Goal: Task Accomplishment & Management: Complete application form

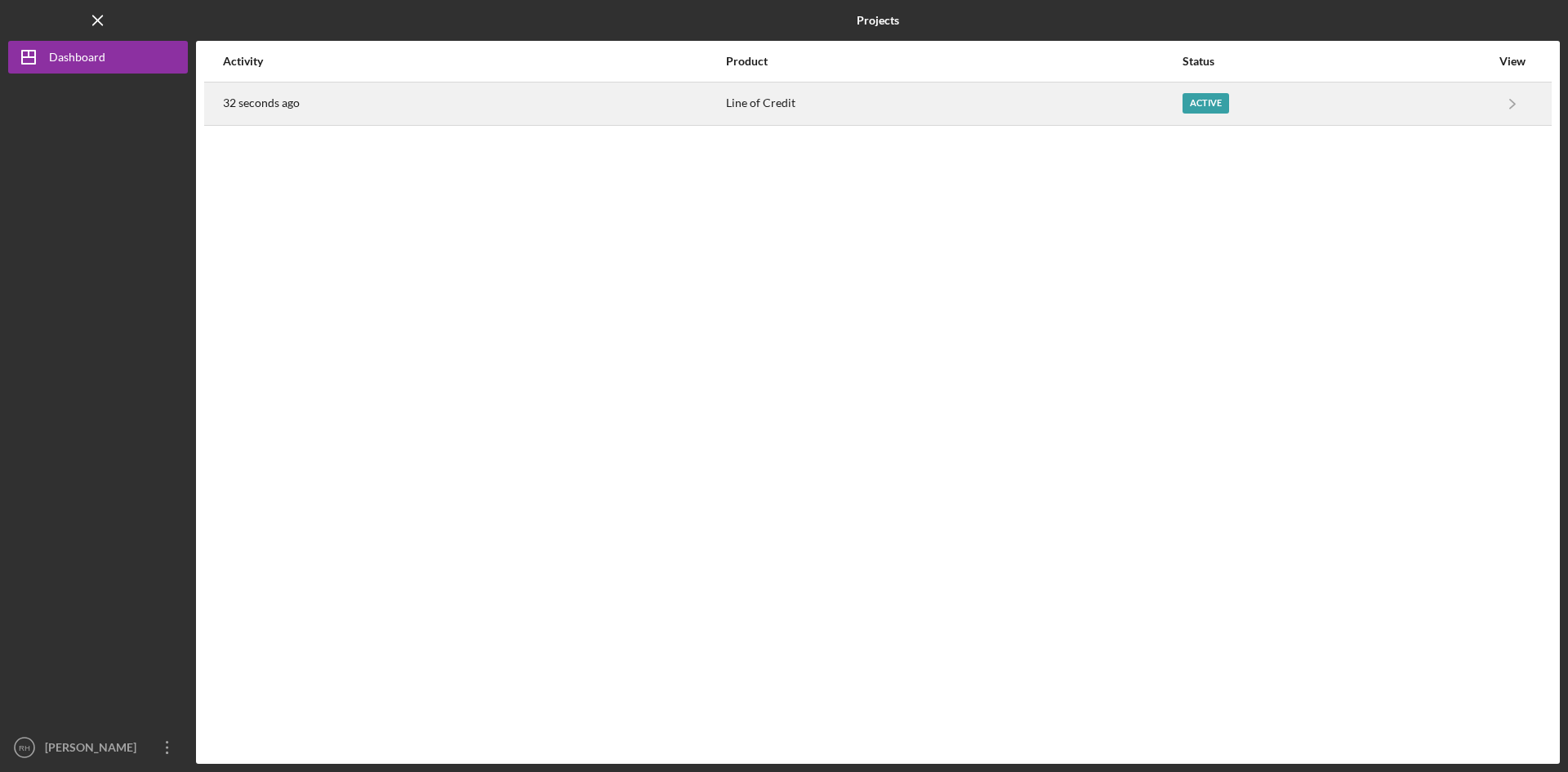
click at [1202, 98] on div "Active" at bounding box center [1205, 103] width 47 height 21
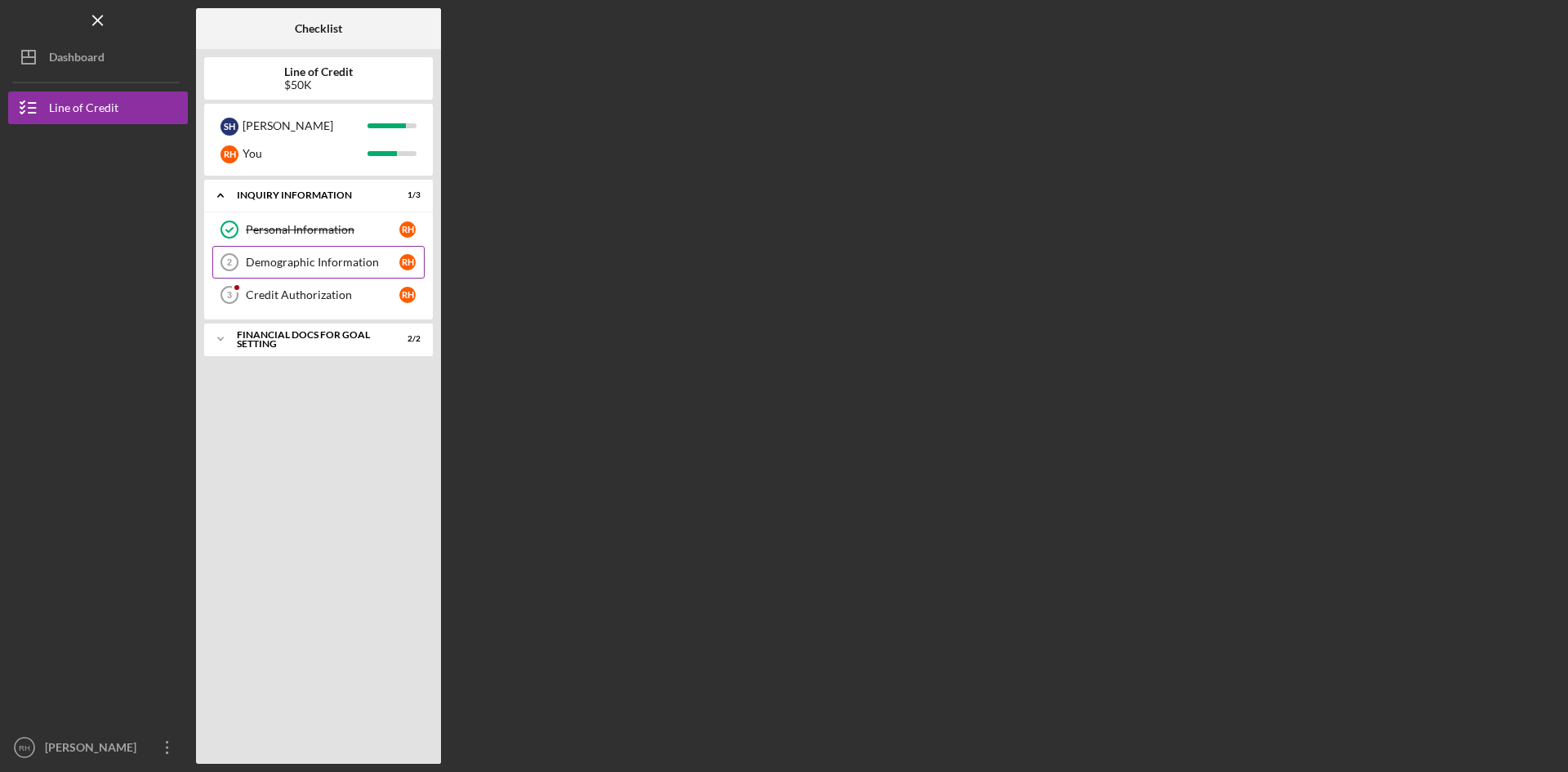
click at [302, 258] on div "Demographic Information" at bounding box center [322, 263] width 153 height 13
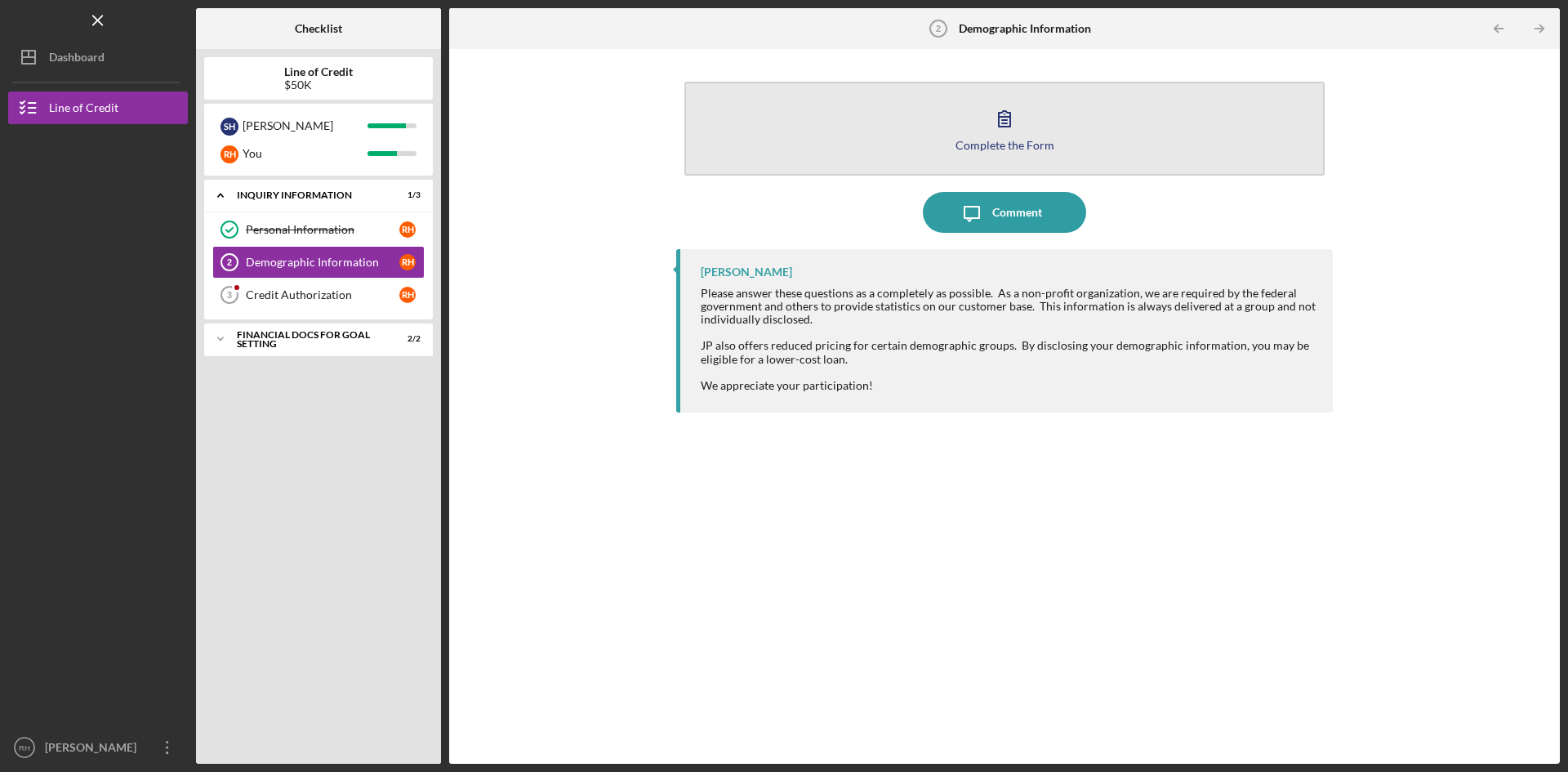
click at [1018, 144] on div "Complete the Form" at bounding box center [1005, 144] width 98 height 12
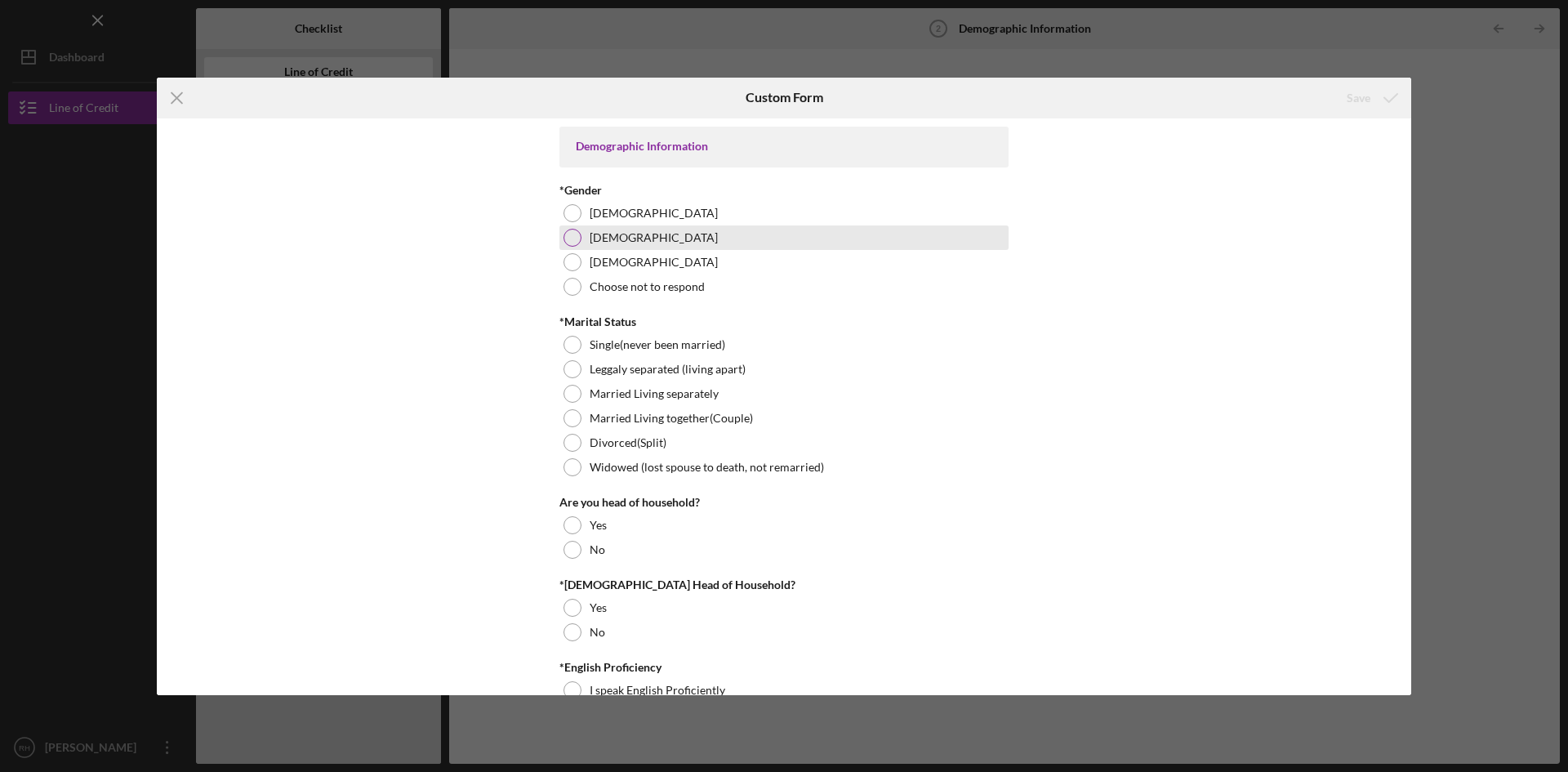
click at [569, 237] on div at bounding box center [573, 238] width 18 height 18
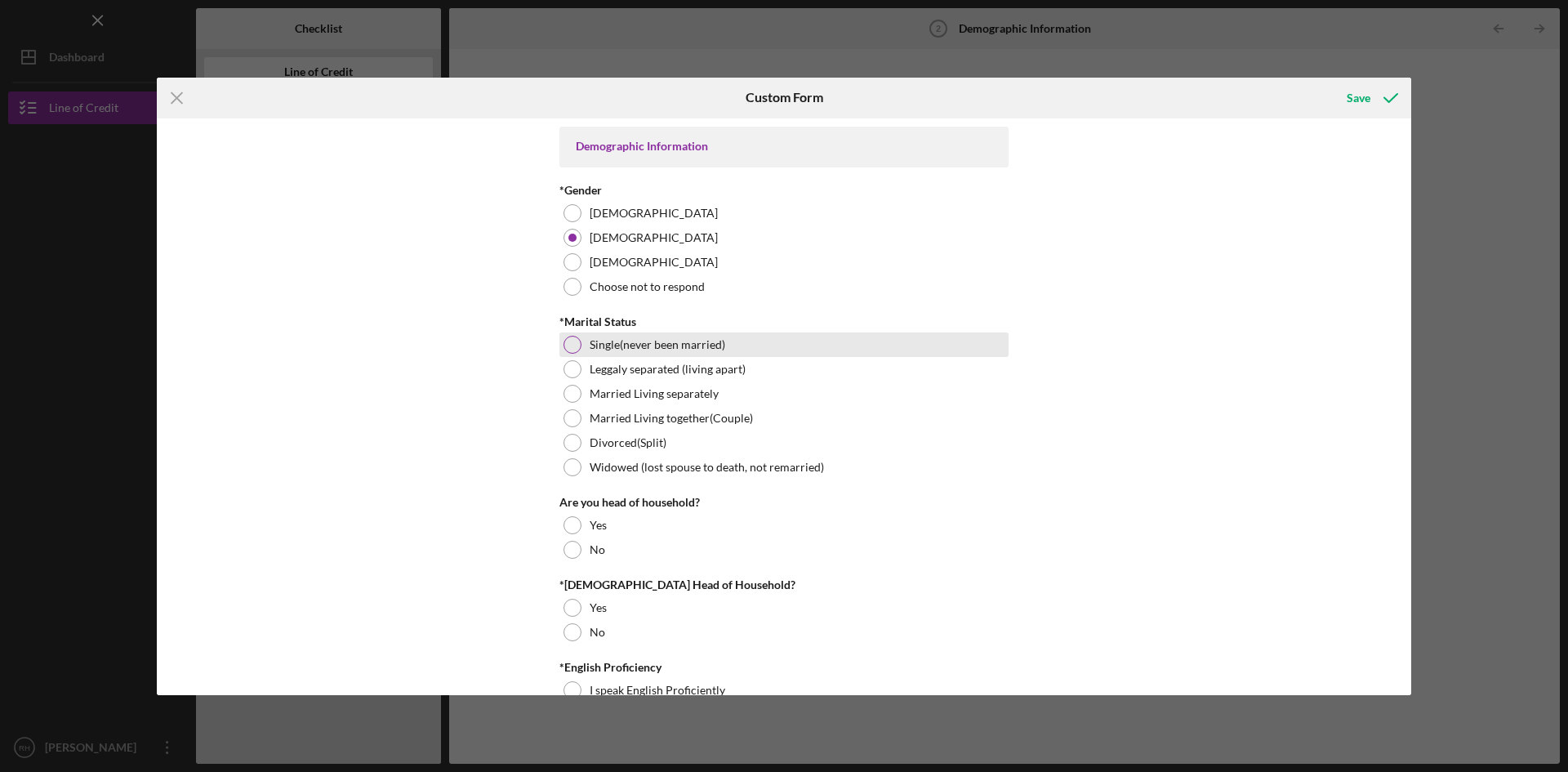
click at [566, 338] on div at bounding box center [573, 345] width 18 height 18
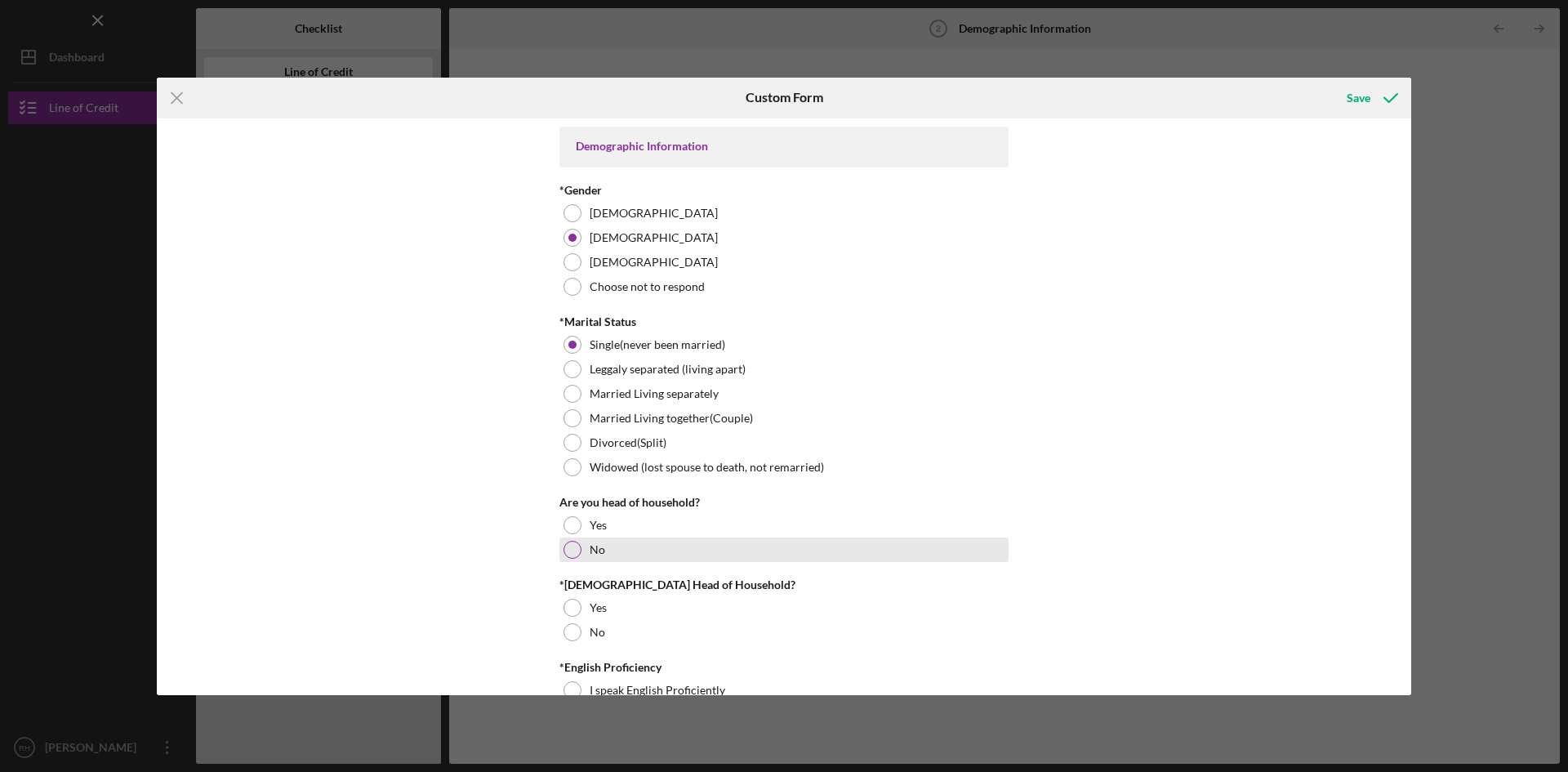
click at [569, 550] on div at bounding box center [573, 550] width 18 height 18
click at [574, 633] on div at bounding box center [573, 632] width 18 height 18
drag, startPoint x: 1411, startPoint y: 159, endPoint x: 1413, endPoint y: 207, distance: 48.0
click at [1413, 207] on div "Icon/Menu Close Custom Form Save Demographic Information *Gender [DEMOGRAPHIC_D…" at bounding box center [784, 386] width 1568 height 772
click at [1155, 222] on div "Demographic Information *Gender [DEMOGRAPHIC_DATA] [DEMOGRAPHIC_DATA] [DEMOGRAP…" at bounding box center [784, 406] width 1255 height 577
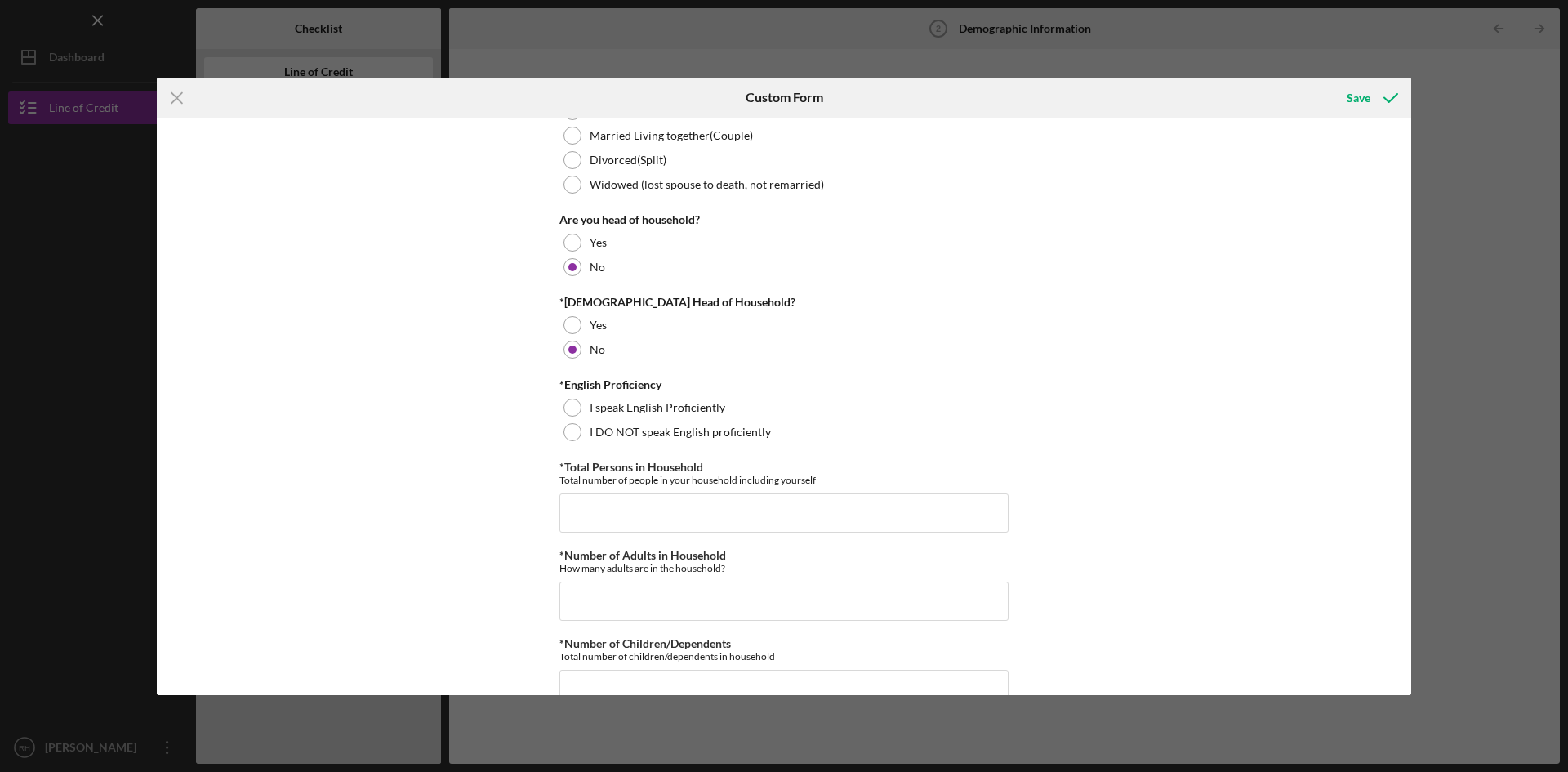
scroll to position [325, 0]
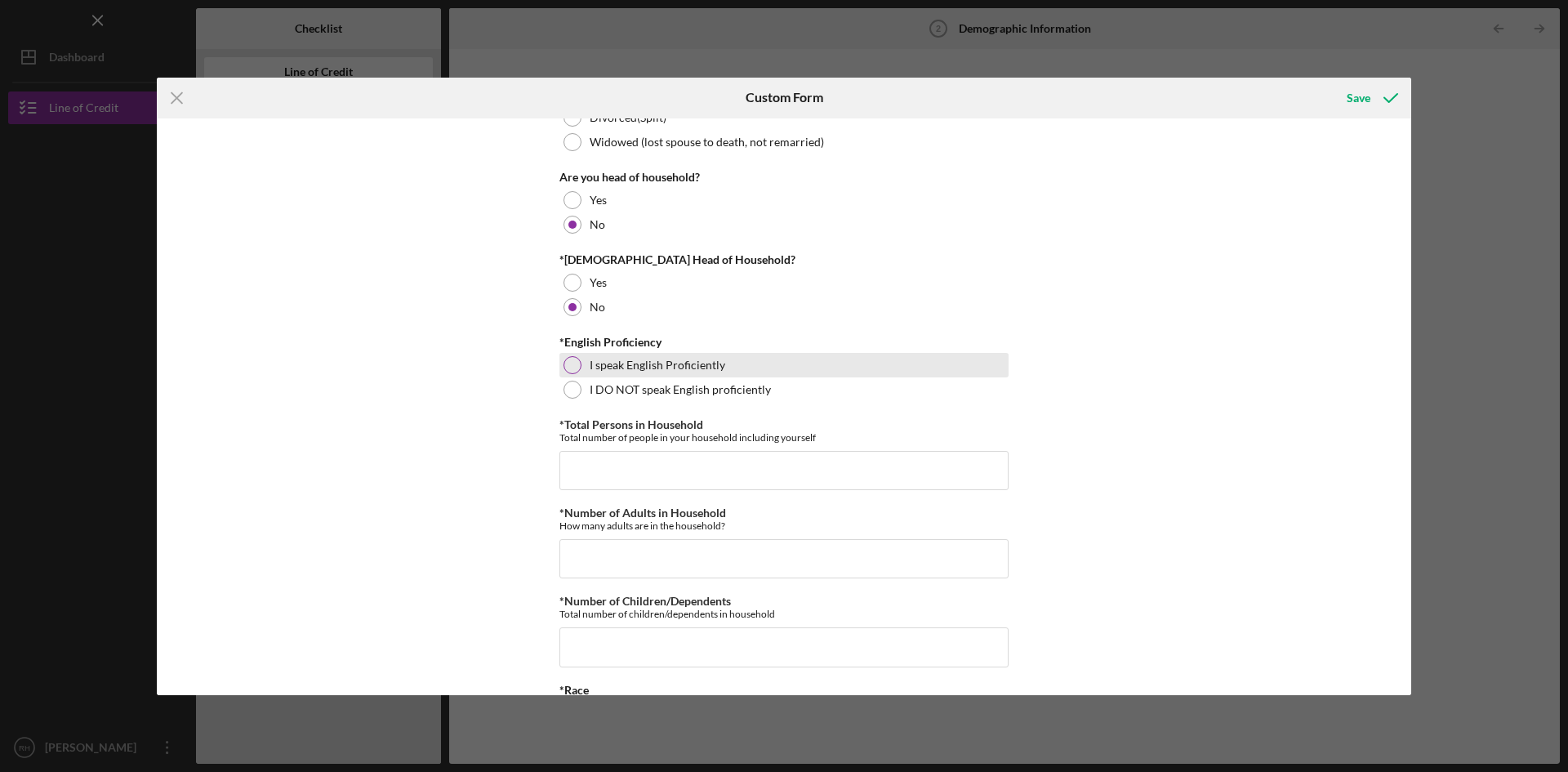
click at [567, 358] on div at bounding box center [573, 365] width 18 height 18
click at [592, 477] on input "*Total Persons in Household" at bounding box center [784, 470] width 449 height 39
type input "6"
click at [624, 555] on input "*Number of Adults in Household" at bounding box center [784, 559] width 449 height 39
type input "6"
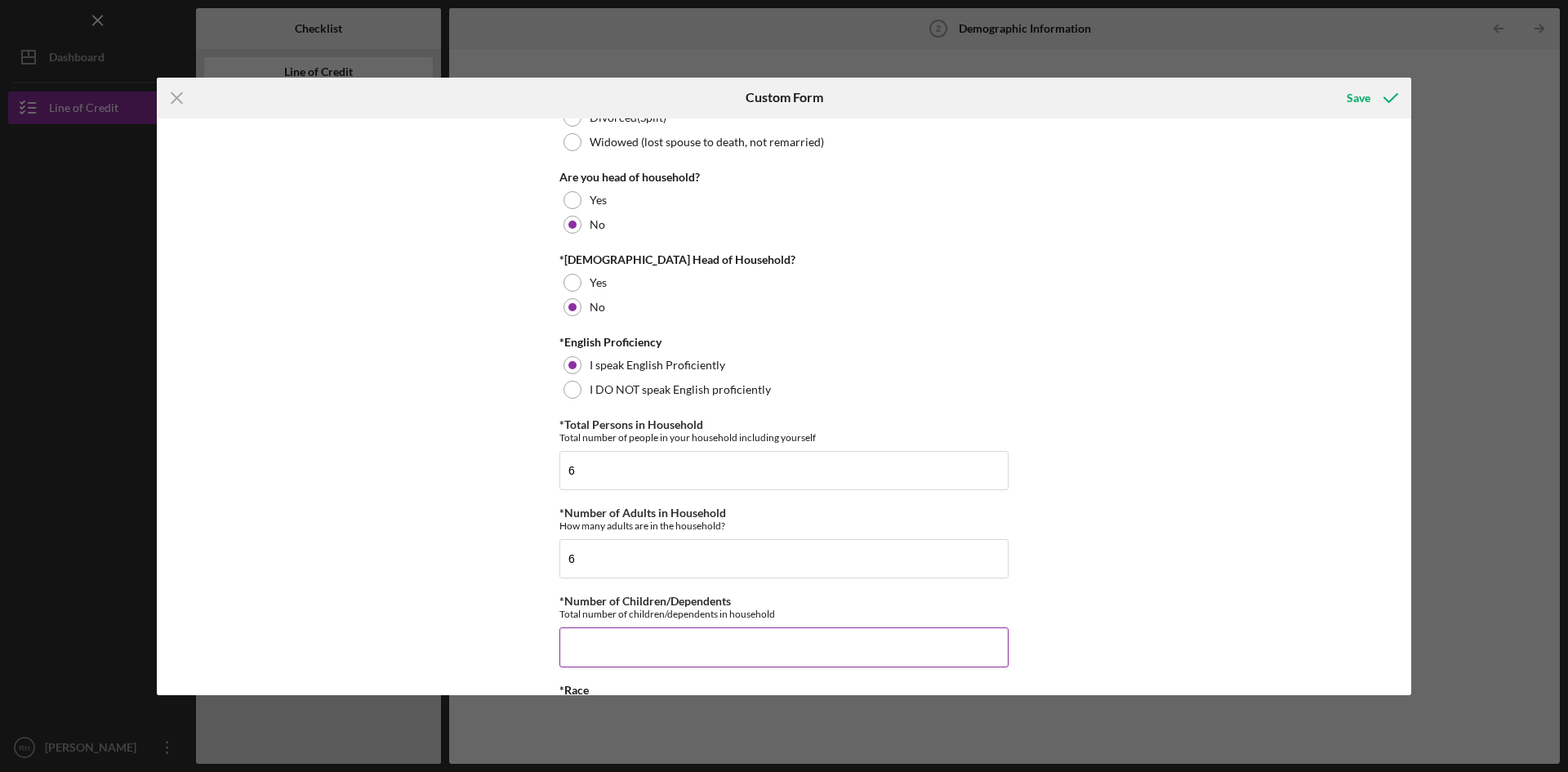
click at [622, 643] on input "*Number of Children/Dependents" at bounding box center [784, 646] width 449 height 39
type input "0"
drag, startPoint x: 1415, startPoint y: 171, endPoint x: 1420, endPoint y: 223, distance: 52.2
click at [1420, 223] on div "Icon/Menu Close Custom Form Save Demographic Information *Gender [DEMOGRAPHIC_D…" at bounding box center [784, 386] width 1568 height 772
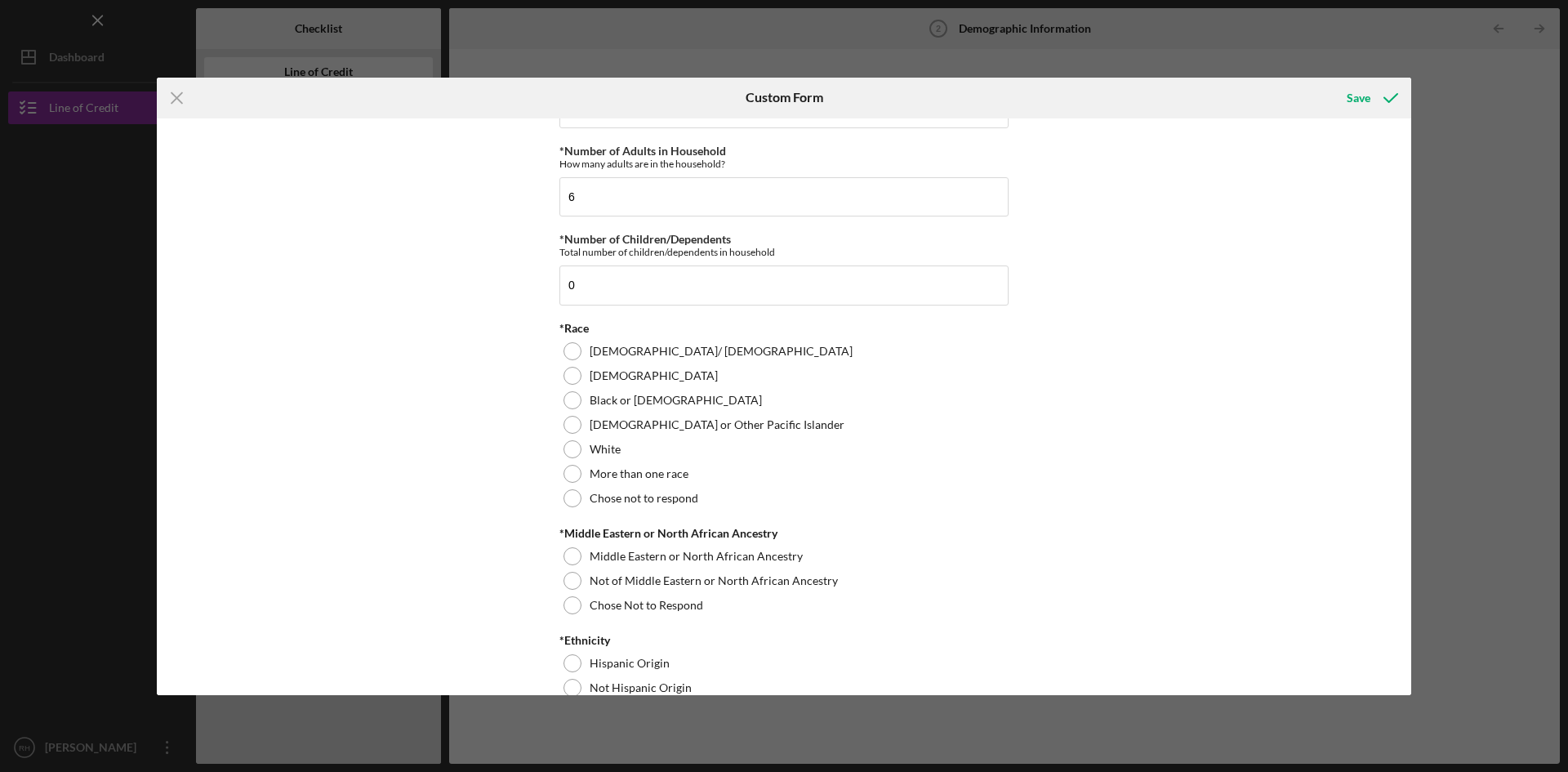
scroll to position [729, 0]
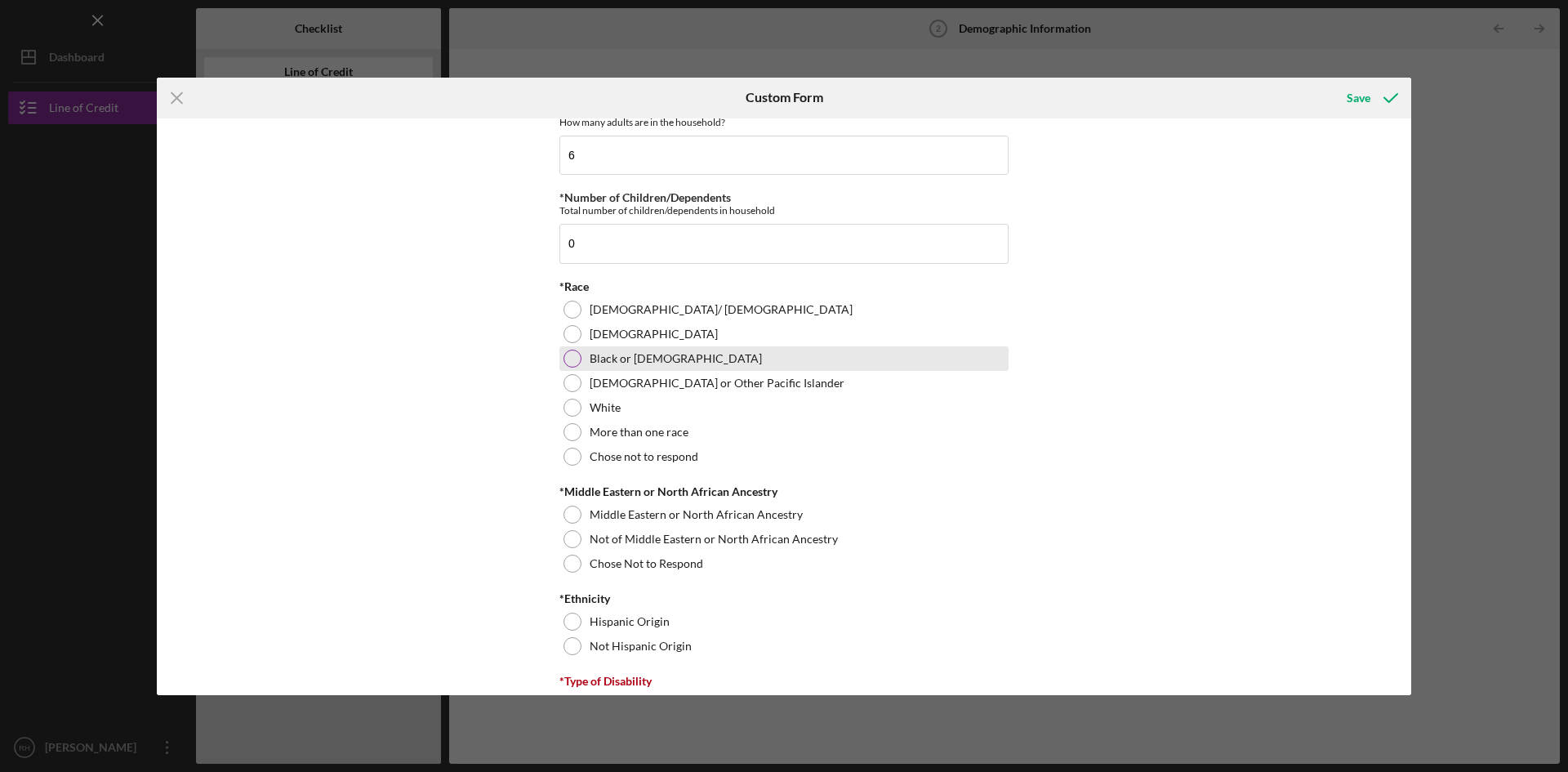
click at [569, 354] on div at bounding box center [573, 359] width 18 height 18
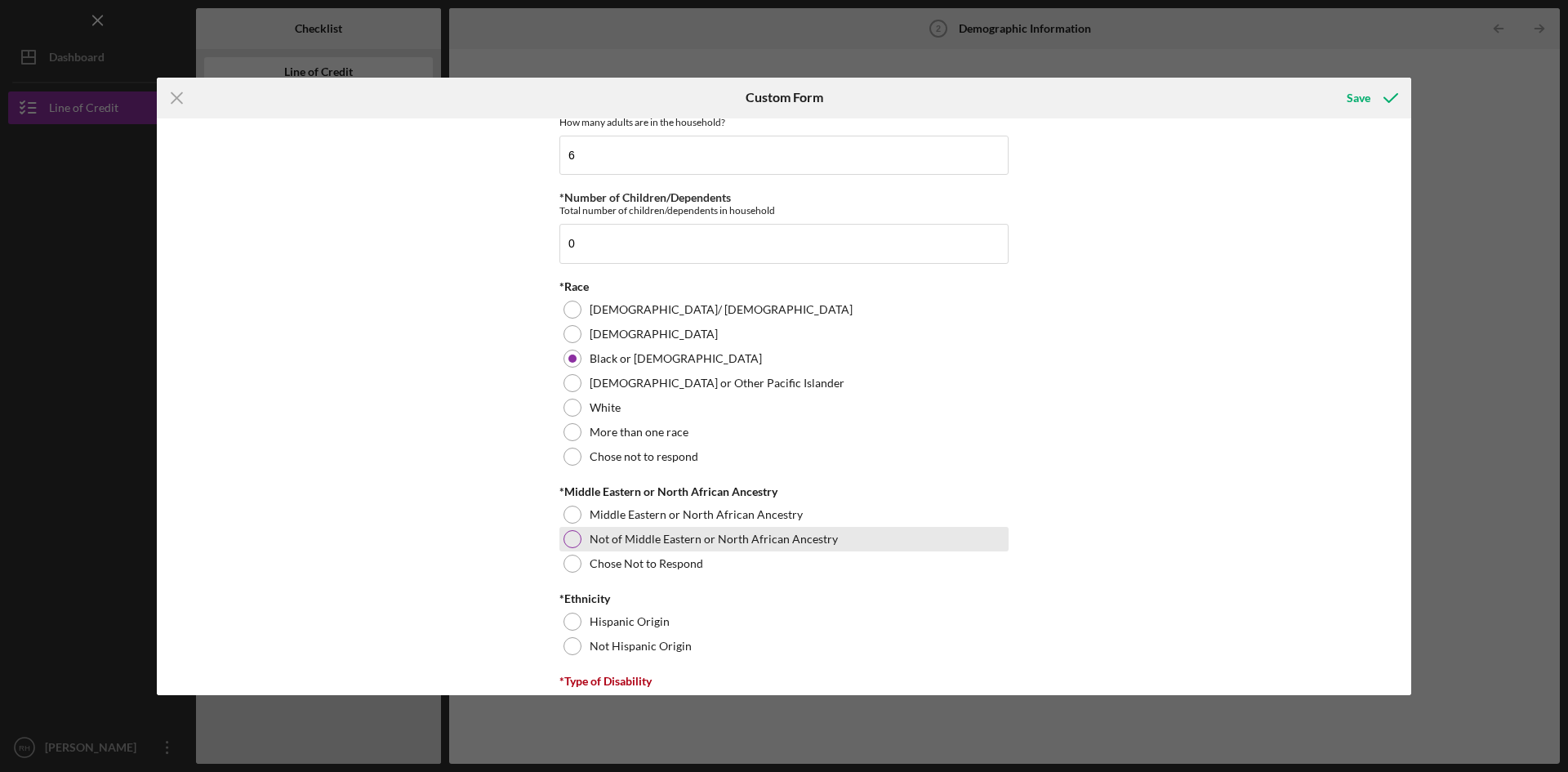
click at [571, 535] on div at bounding box center [573, 539] width 18 height 18
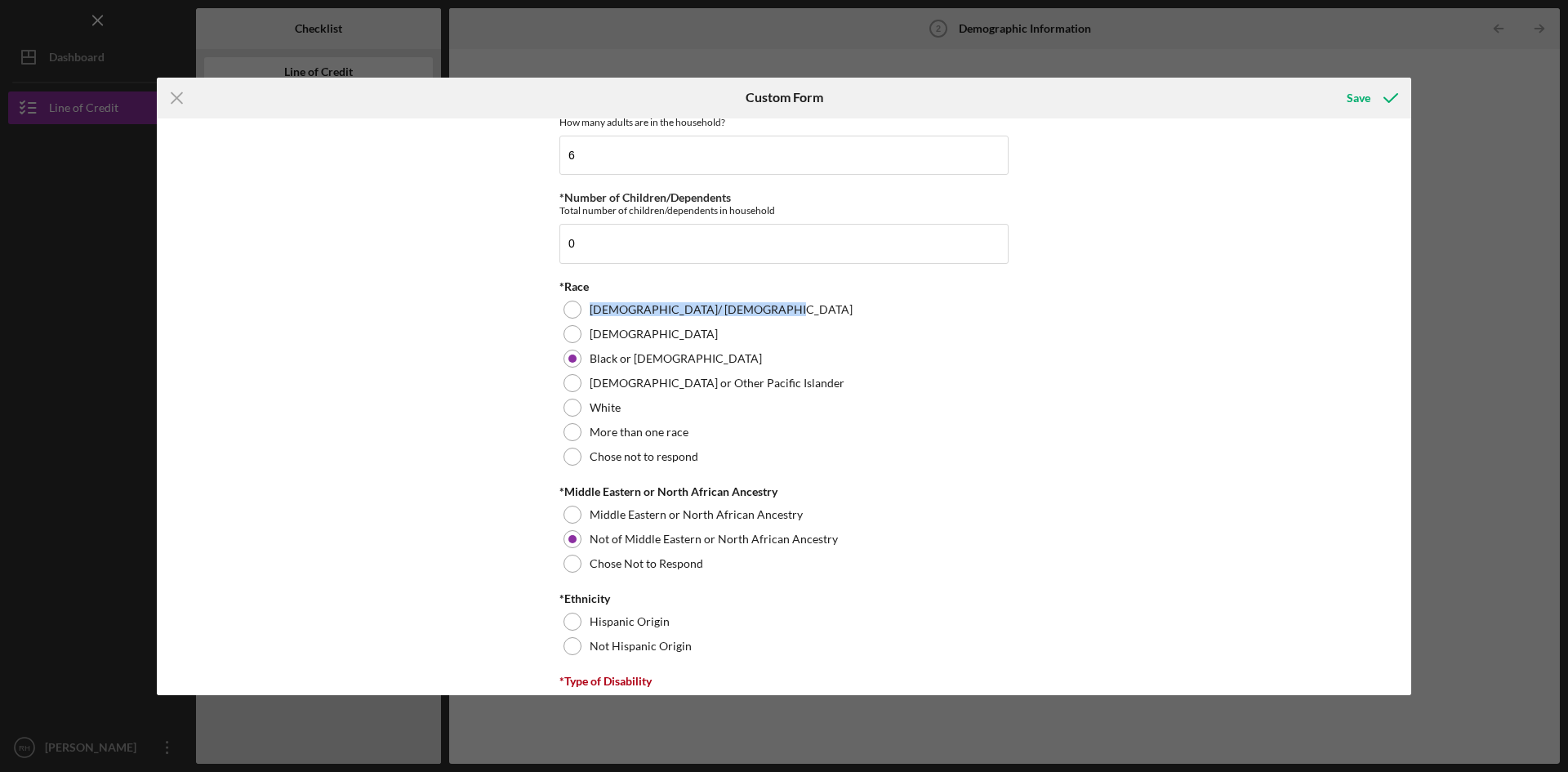
drag, startPoint x: 1411, startPoint y: 276, endPoint x: 1413, endPoint y: 315, distance: 39.1
click at [1413, 315] on div "Icon/Menu Close Custom Form Save Demographic Information *Gender [DEMOGRAPHIC_D…" at bounding box center [784, 386] width 1568 height 772
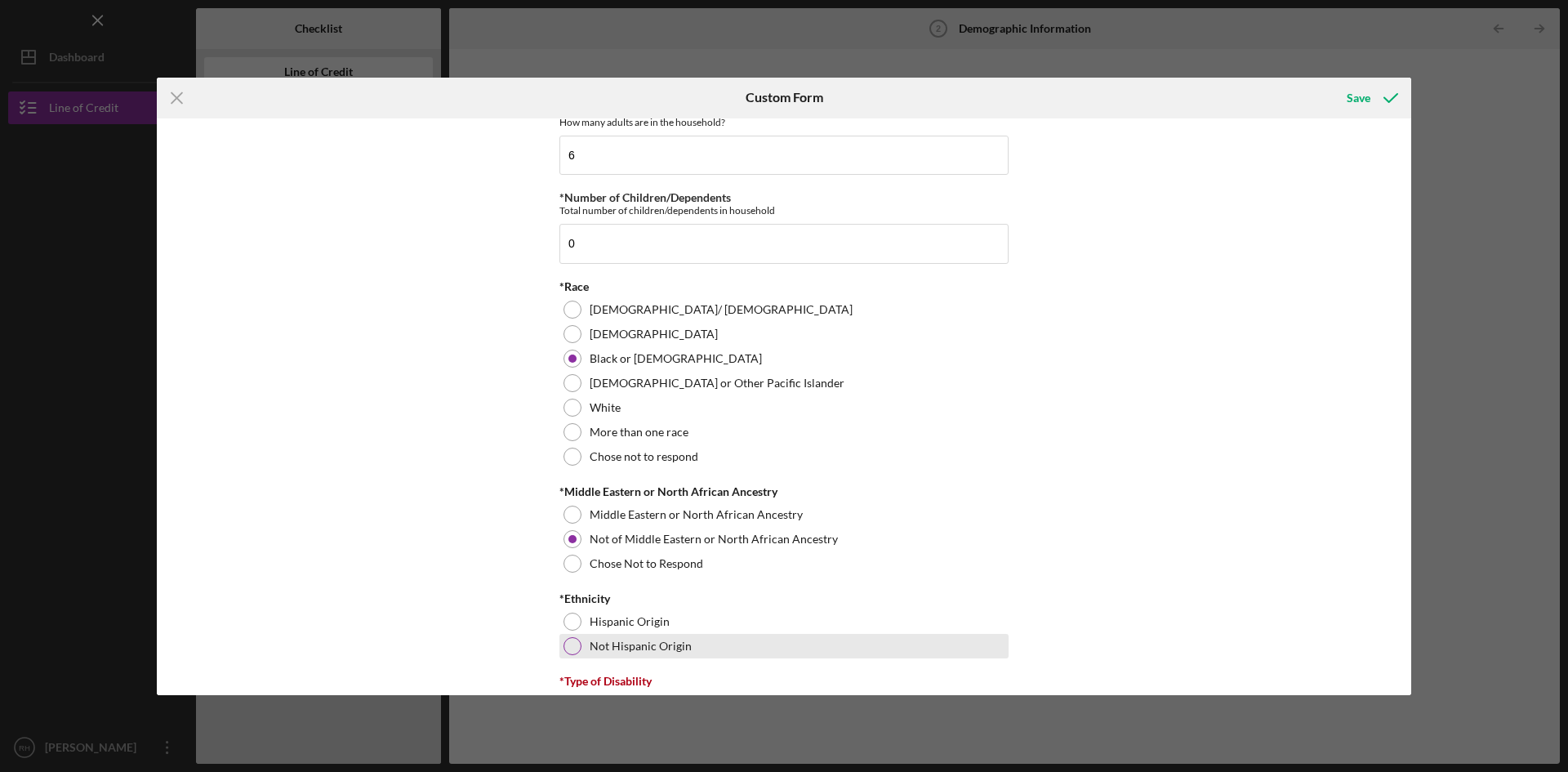
click at [564, 643] on div at bounding box center [573, 646] width 18 height 18
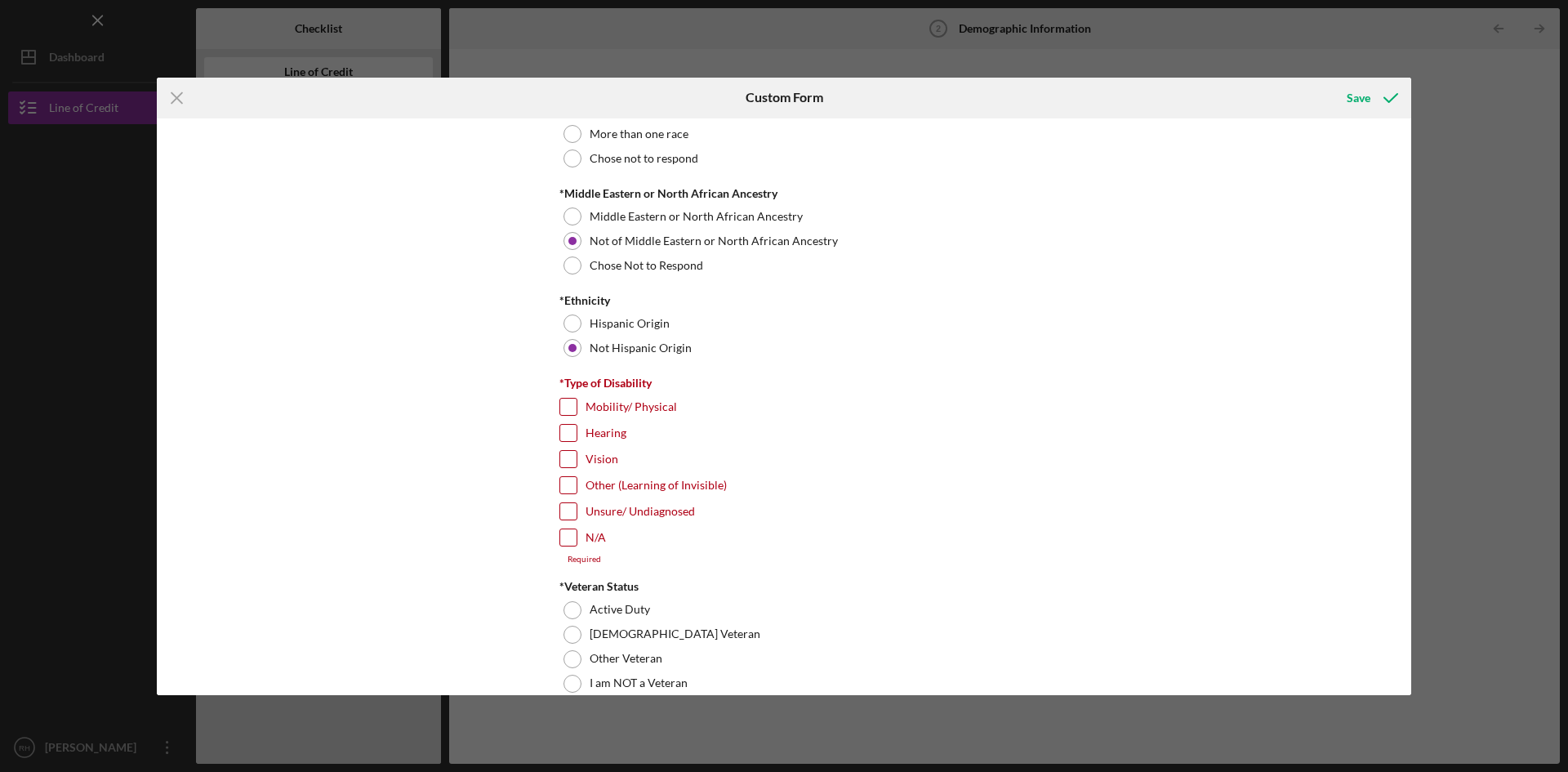
scroll to position [1058, 0]
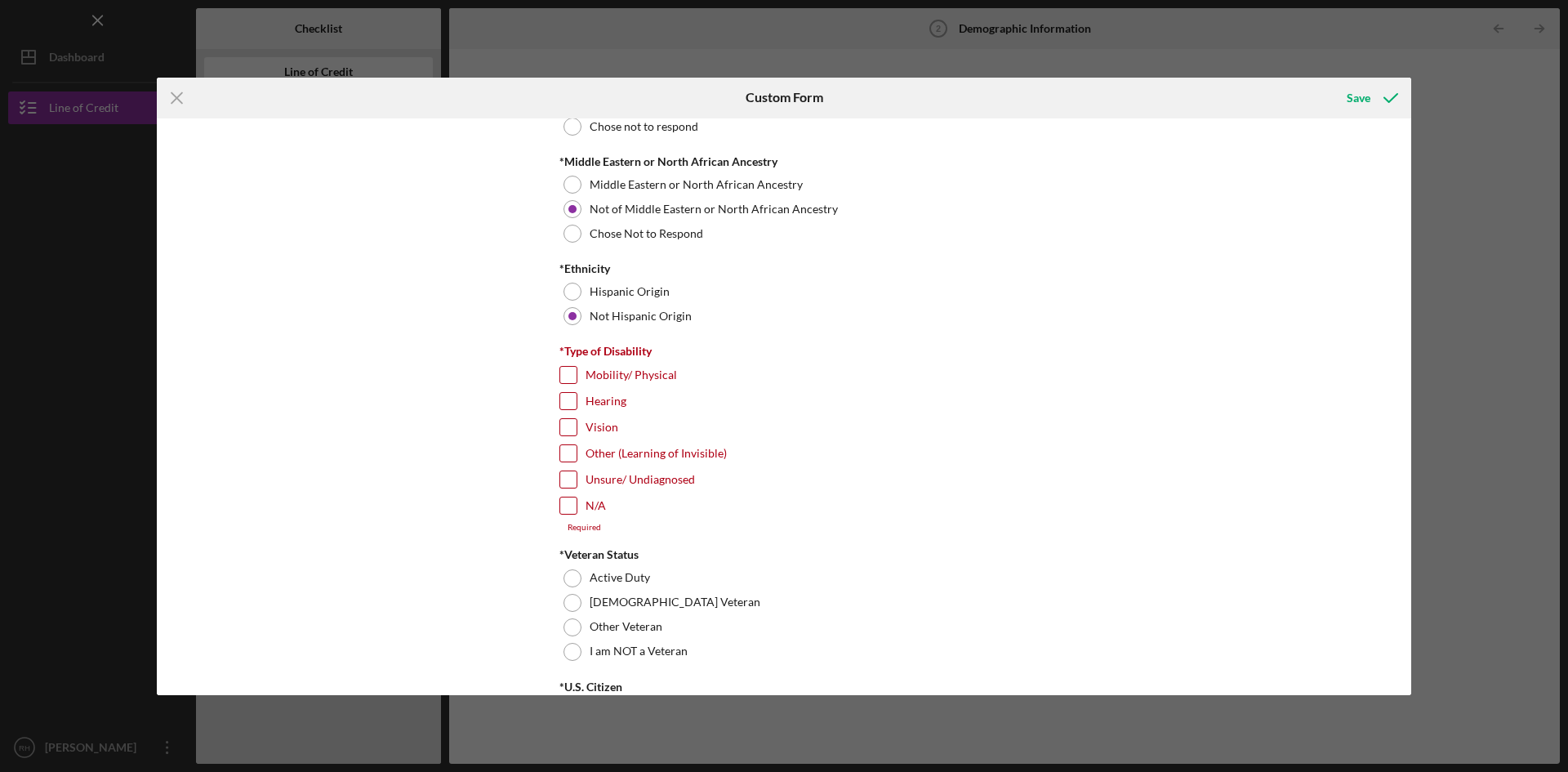
click at [560, 507] on input "N/A" at bounding box center [569, 505] width 16 height 16
checkbox input "true"
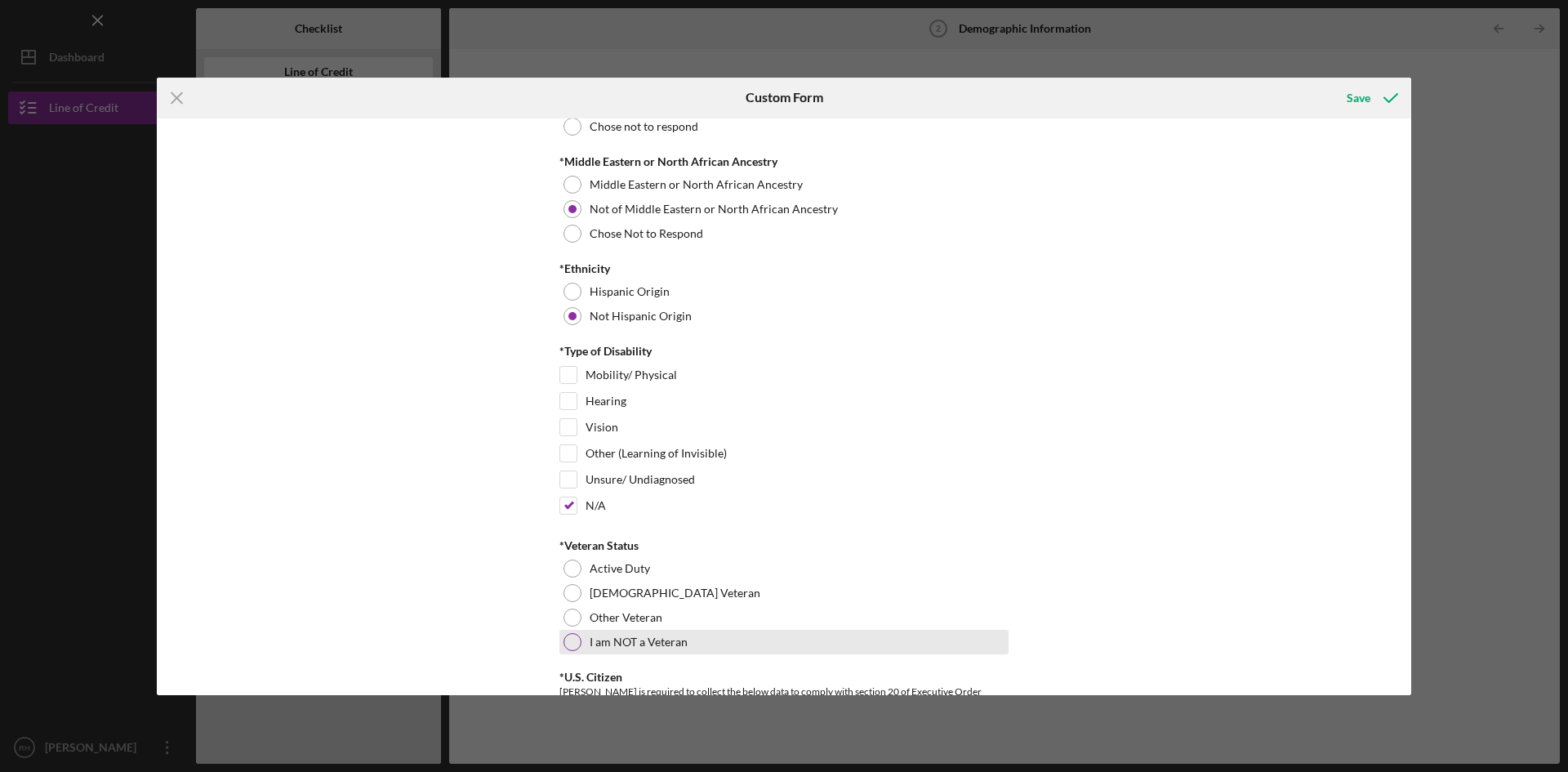
click at [575, 635] on div at bounding box center [573, 642] width 18 height 18
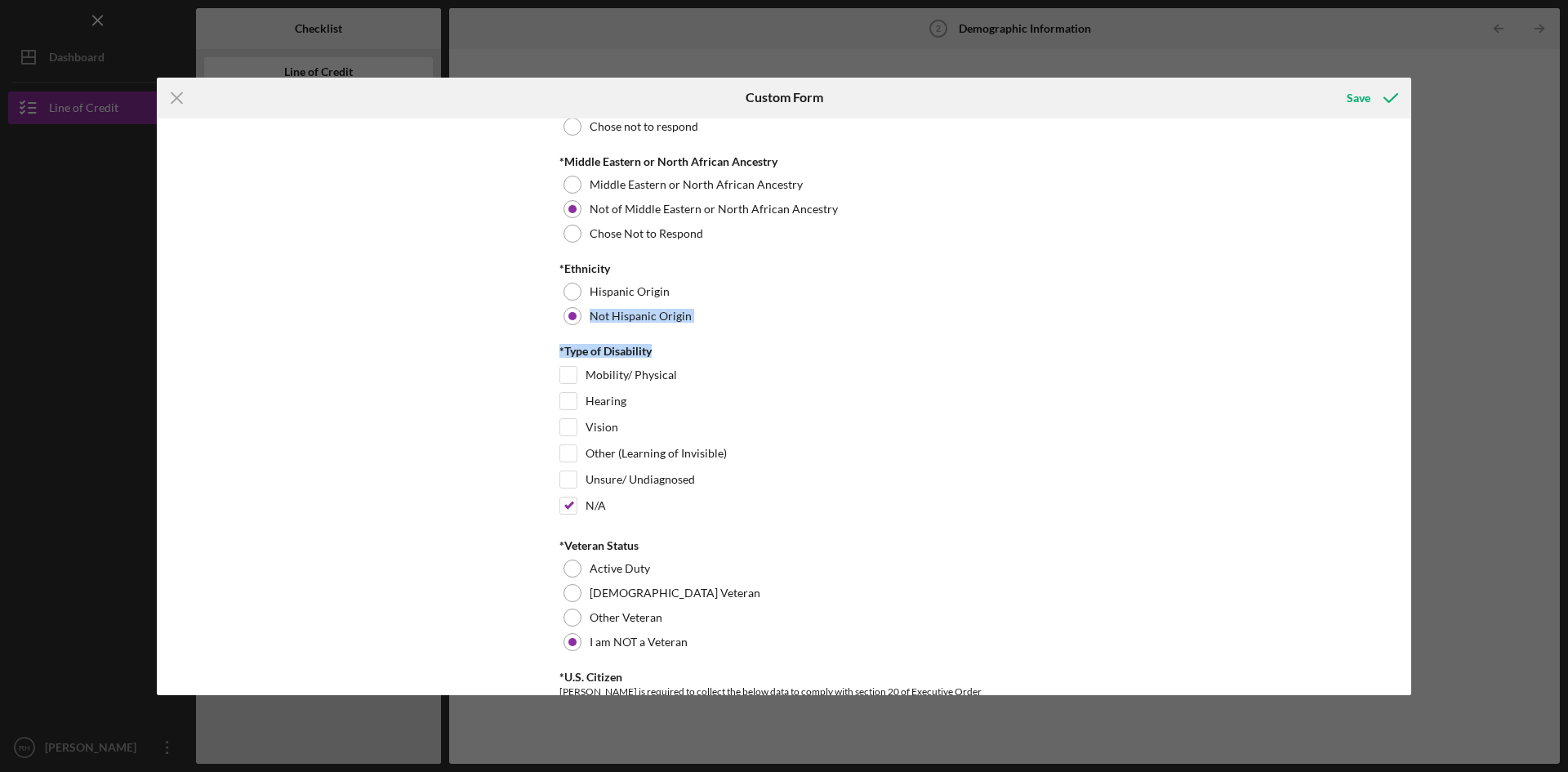
drag, startPoint x: 1404, startPoint y: 302, endPoint x: 1404, endPoint y: 353, distance: 51.0
click at [1404, 353] on div "Demographic Information *Gender [DEMOGRAPHIC_DATA] [DEMOGRAPHIC_DATA] [DEMOGRAP…" at bounding box center [784, 406] width 1255 height 577
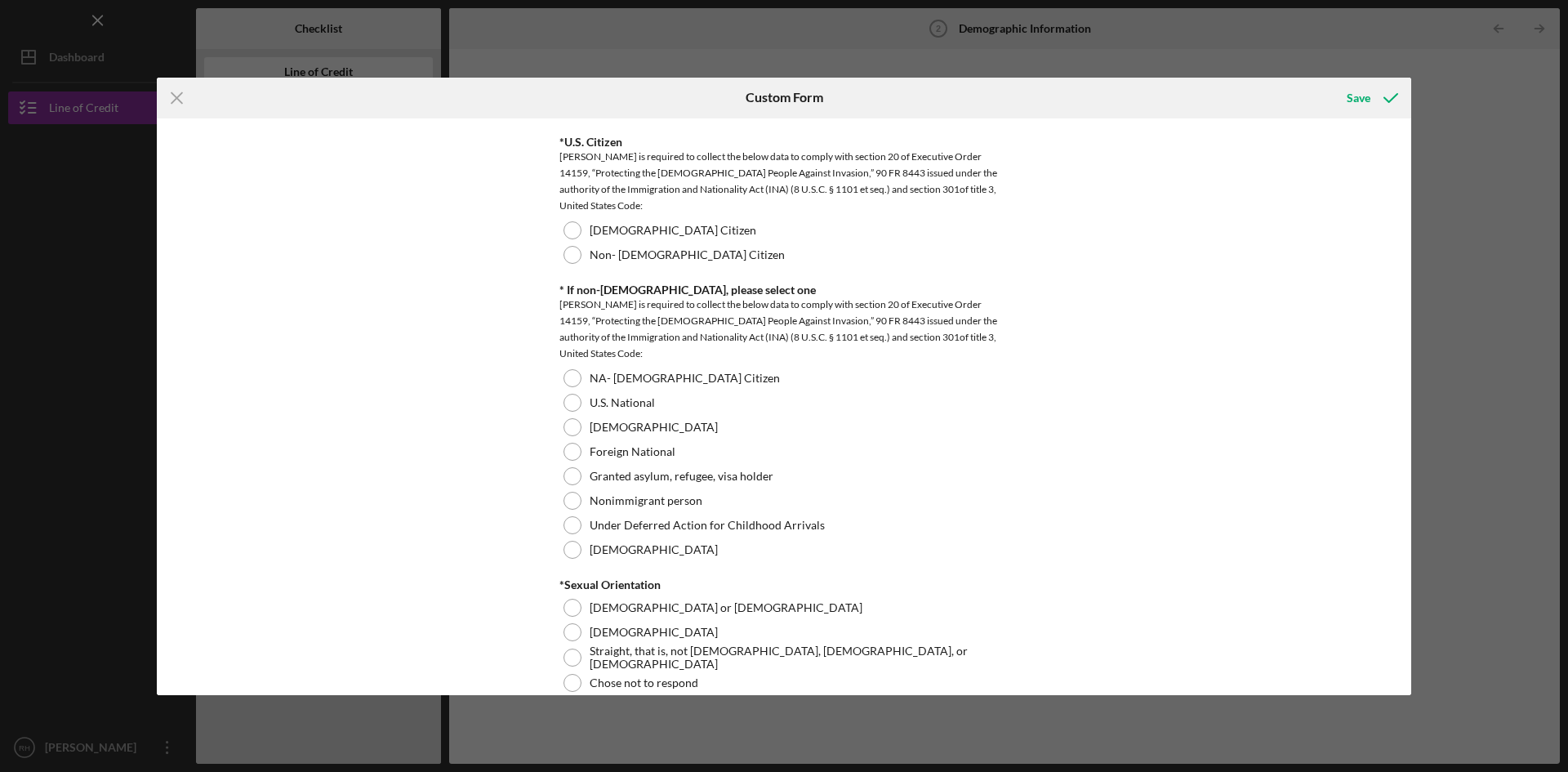
scroll to position [1556, 0]
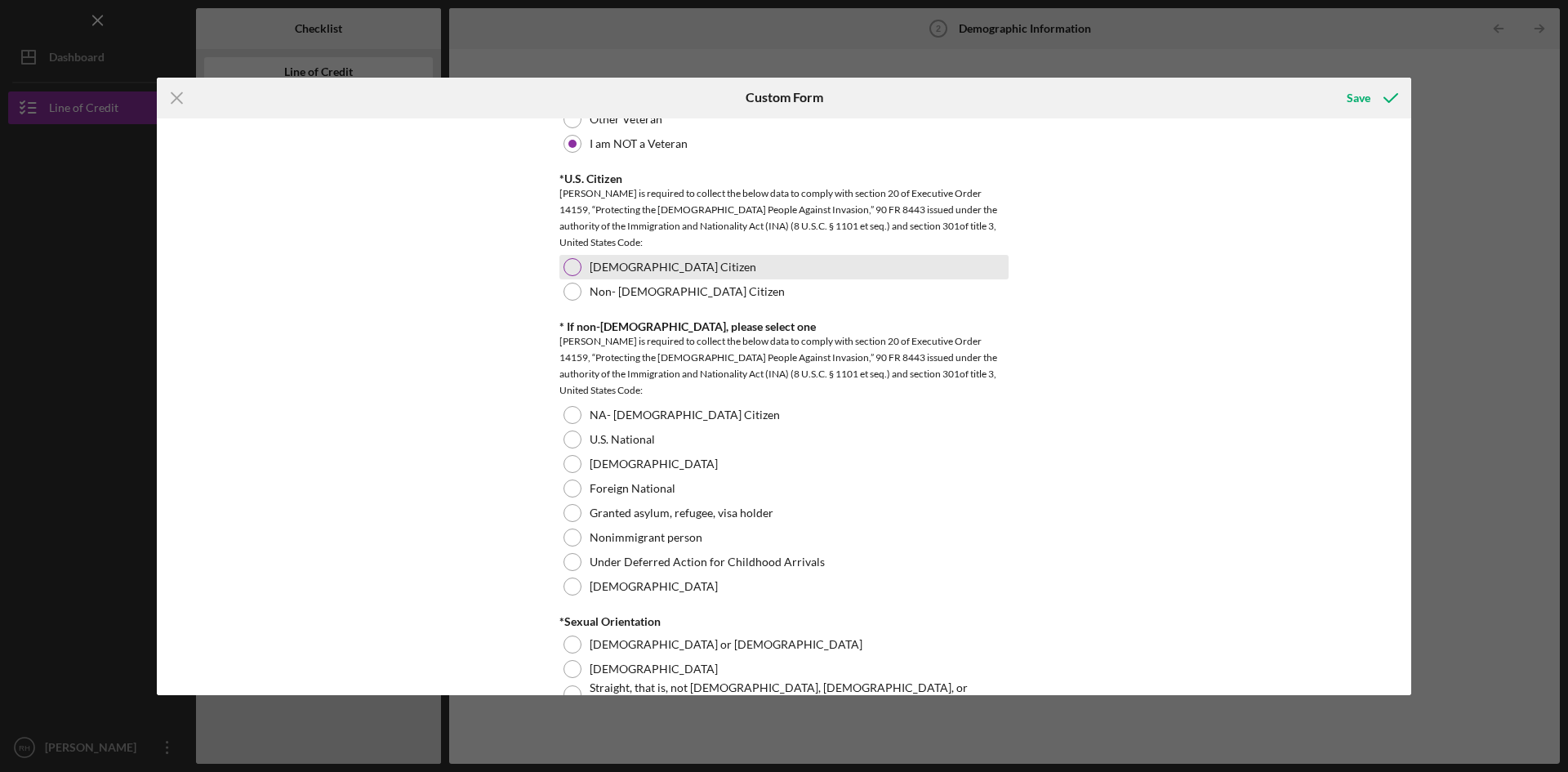
click at [568, 266] on div at bounding box center [573, 267] width 18 height 18
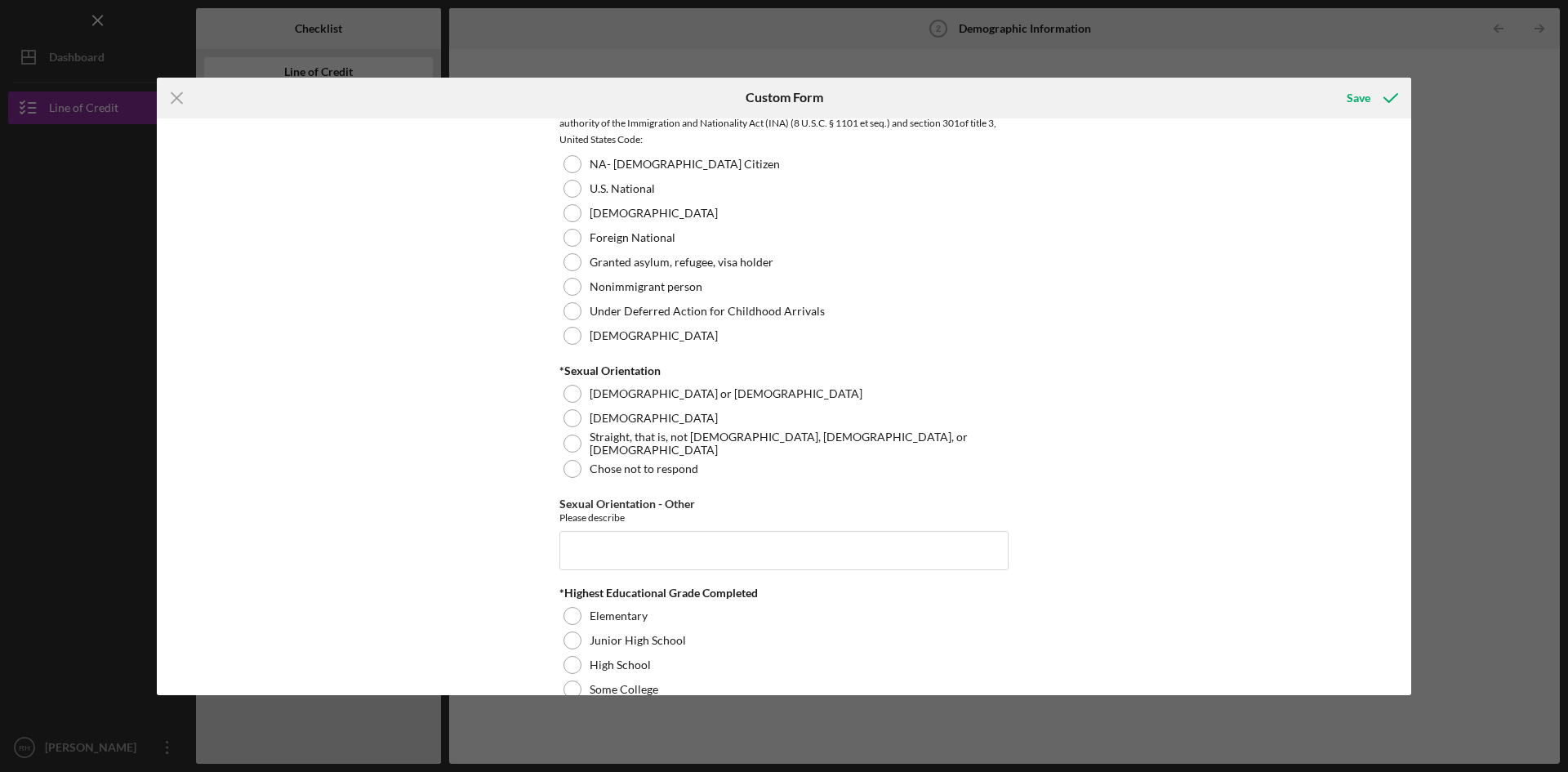
scroll to position [1880, 0]
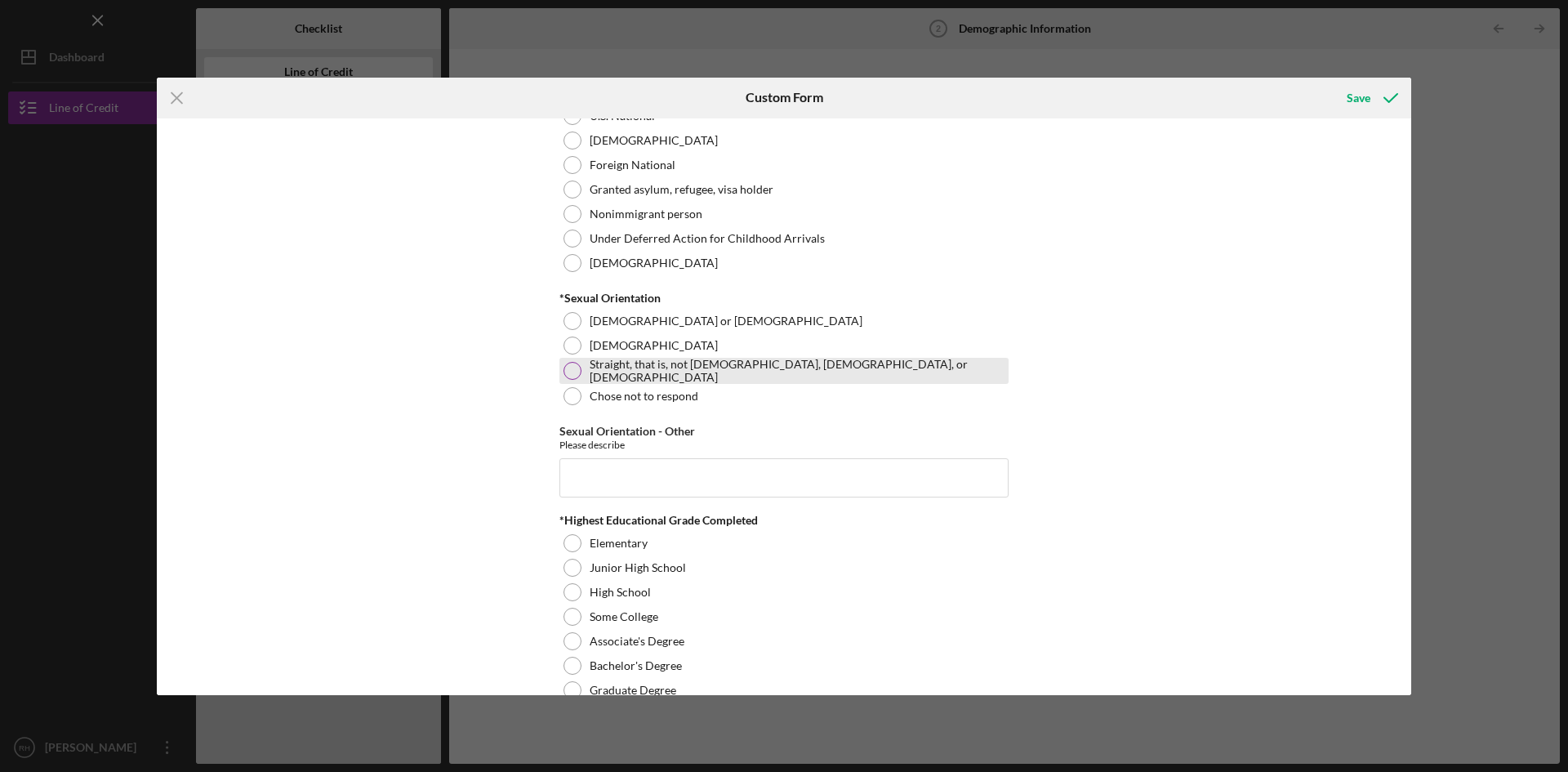
click at [569, 367] on div at bounding box center [573, 371] width 18 height 18
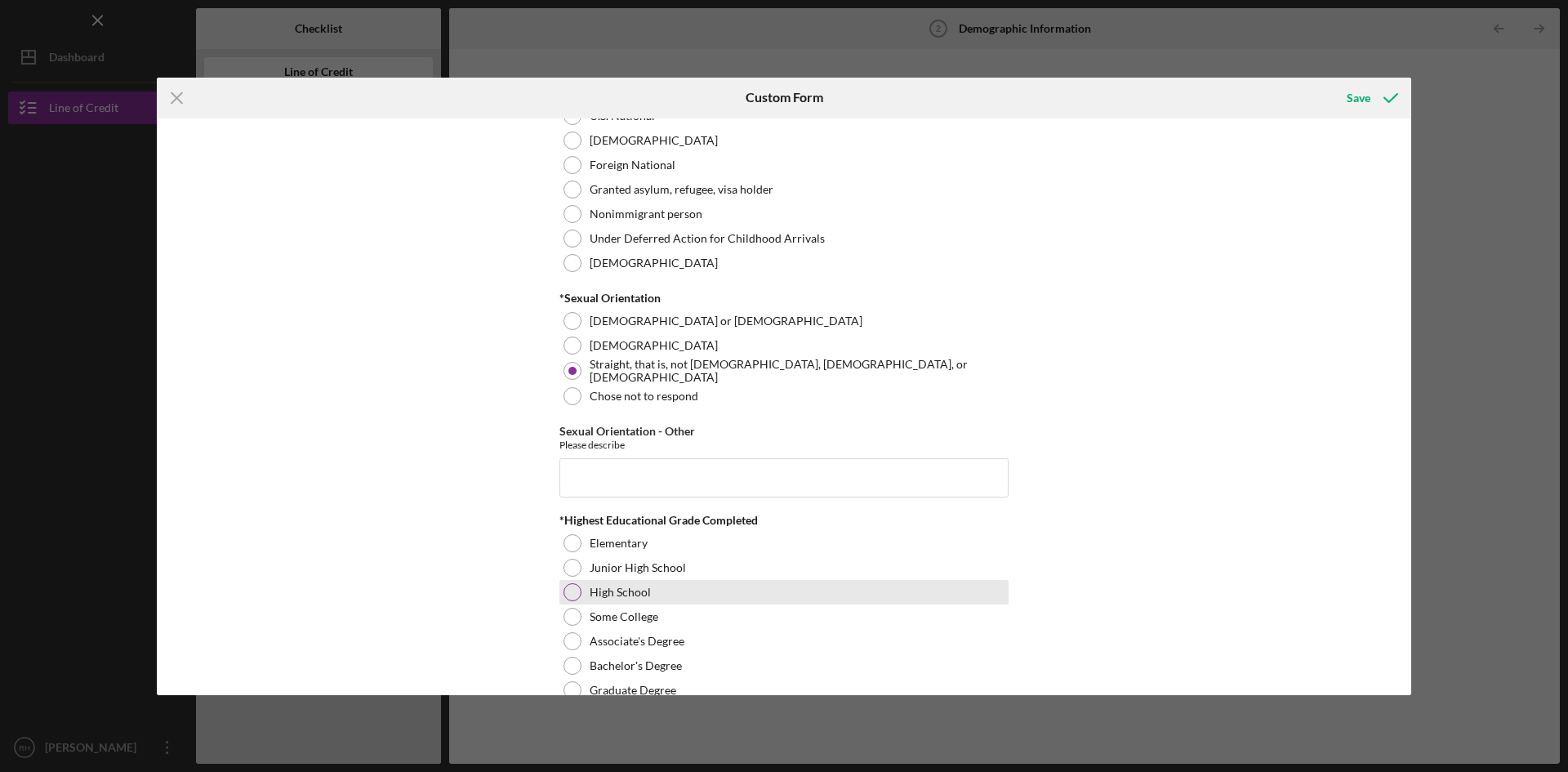
click at [573, 589] on div at bounding box center [573, 592] width 18 height 18
drag, startPoint x: 1412, startPoint y: 450, endPoint x: 1406, endPoint y: 489, distance: 39.5
click at [1406, 489] on div "Icon/Menu Close Custom Form Save Demographic Information *Gender [DEMOGRAPHIC_D…" at bounding box center [784, 386] width 1568 height 772
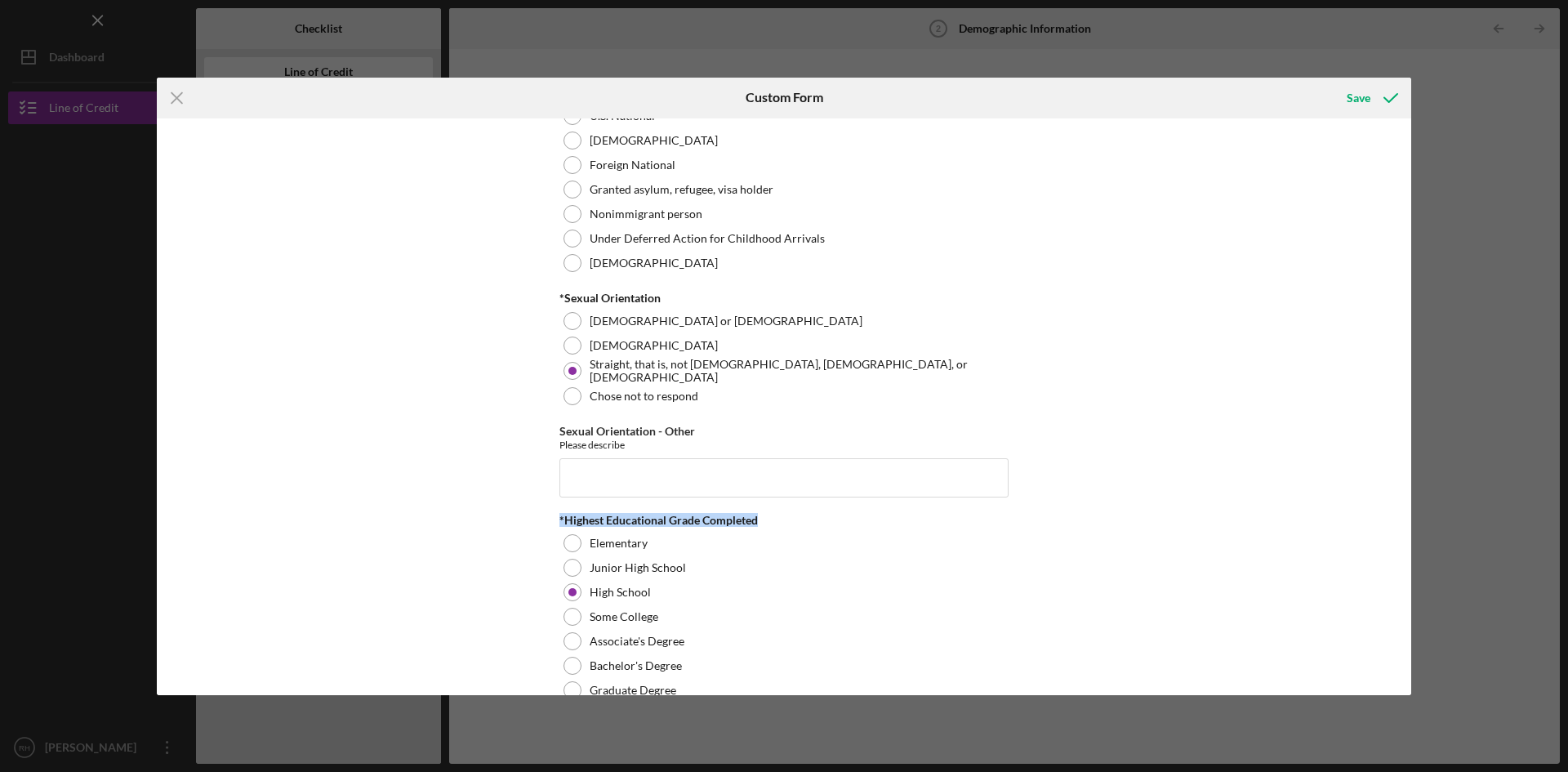
drag, startPoint x: 1411, startPoint y: 449, endPoint x: 1408, endPoint y: 500, distance: 51.1
click at [1408, 500] on div "Icon/Menu Close Custom Form Save Demographic Information *Gender [DEMOGRAPHIC_D…" at bounding box center [784, 386] width 1568 height 772
click at [1307, 479] on div "Demographic Information *Gender [DEMOGRAPHIC_DATA] [DEMOGRAPHIC_DATA] [DEMOGRAP…" at bounding box center [784, 406] width 1255 height 577
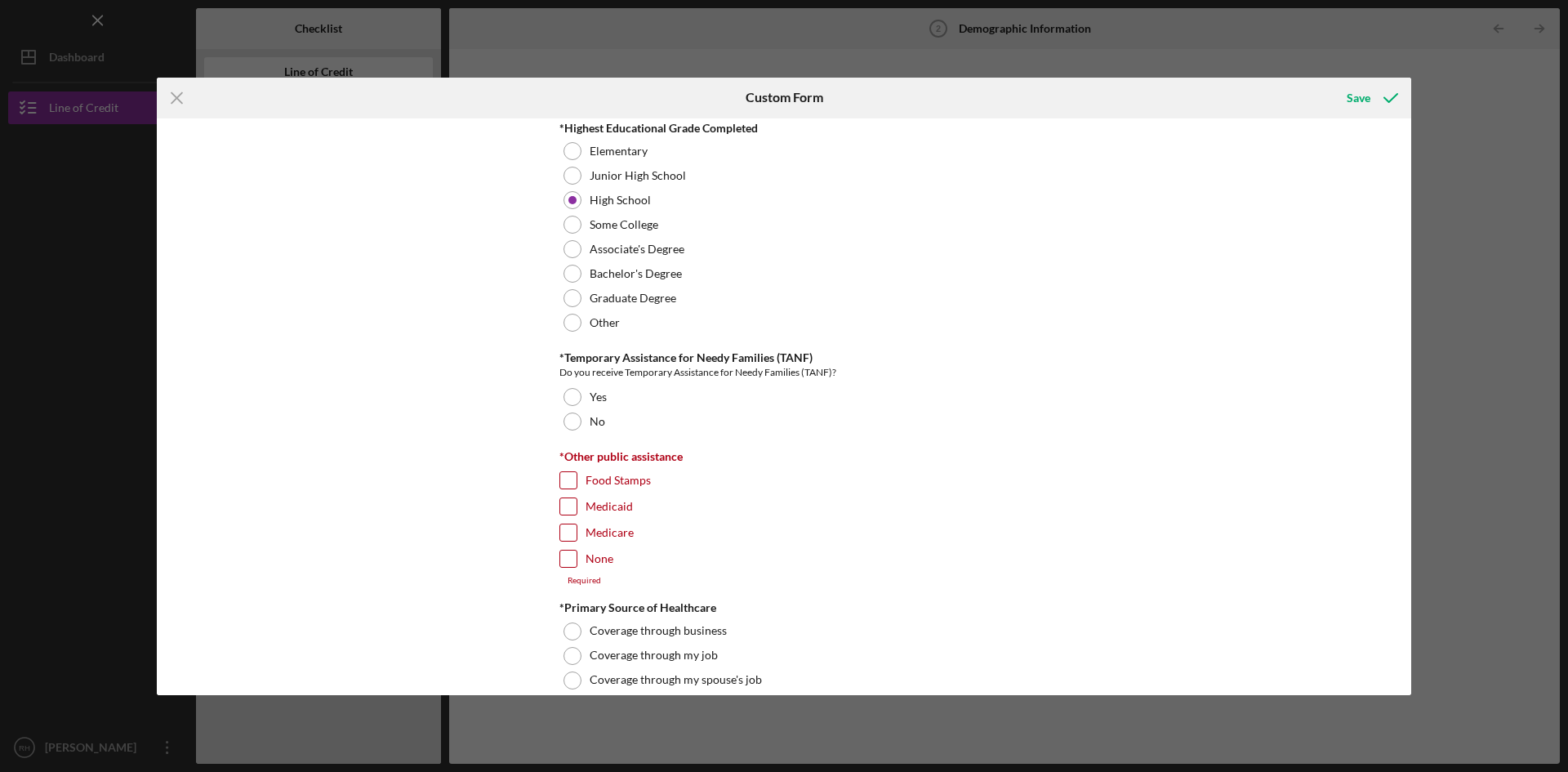
scroll to position [2298, 0]
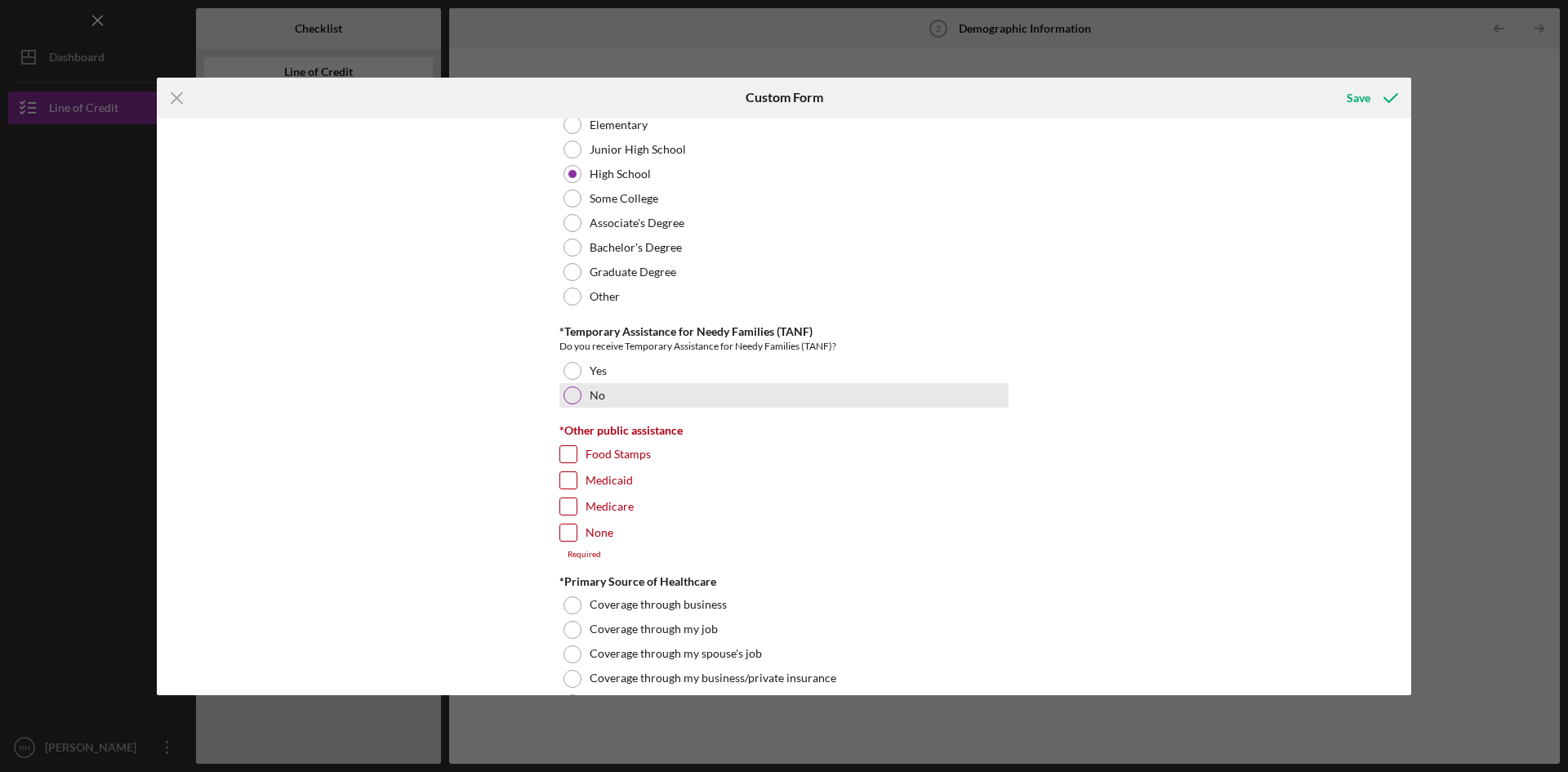
click at [565, 396] on div at bounding box center [573, 395] width 18 height 18
click at [563, 532] on input "None" at bounding box center [569, 532] width 16 height 16
checkbox input "true"
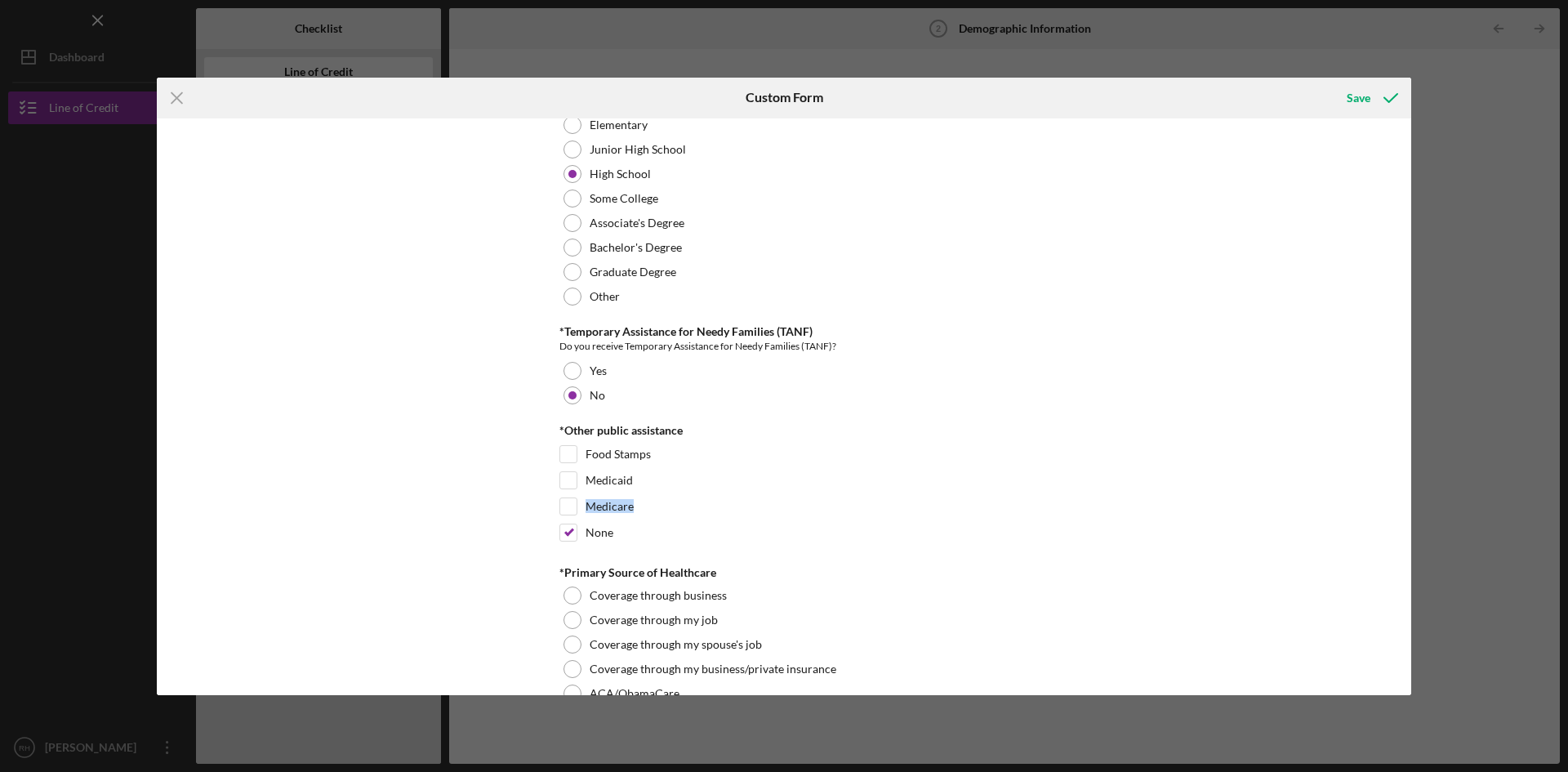
drag, startPoint x: 1414, startPoint y: 486, endPoint x: 1414, endPoint y: 499, distance: 13.0
click at [1414, 499] on div "Icon/Menu Close Custom Form Save Demographic Information *Gender [DEMOGRAPHIC_D…" at bounding box center [784, 386] width 1568 height 772
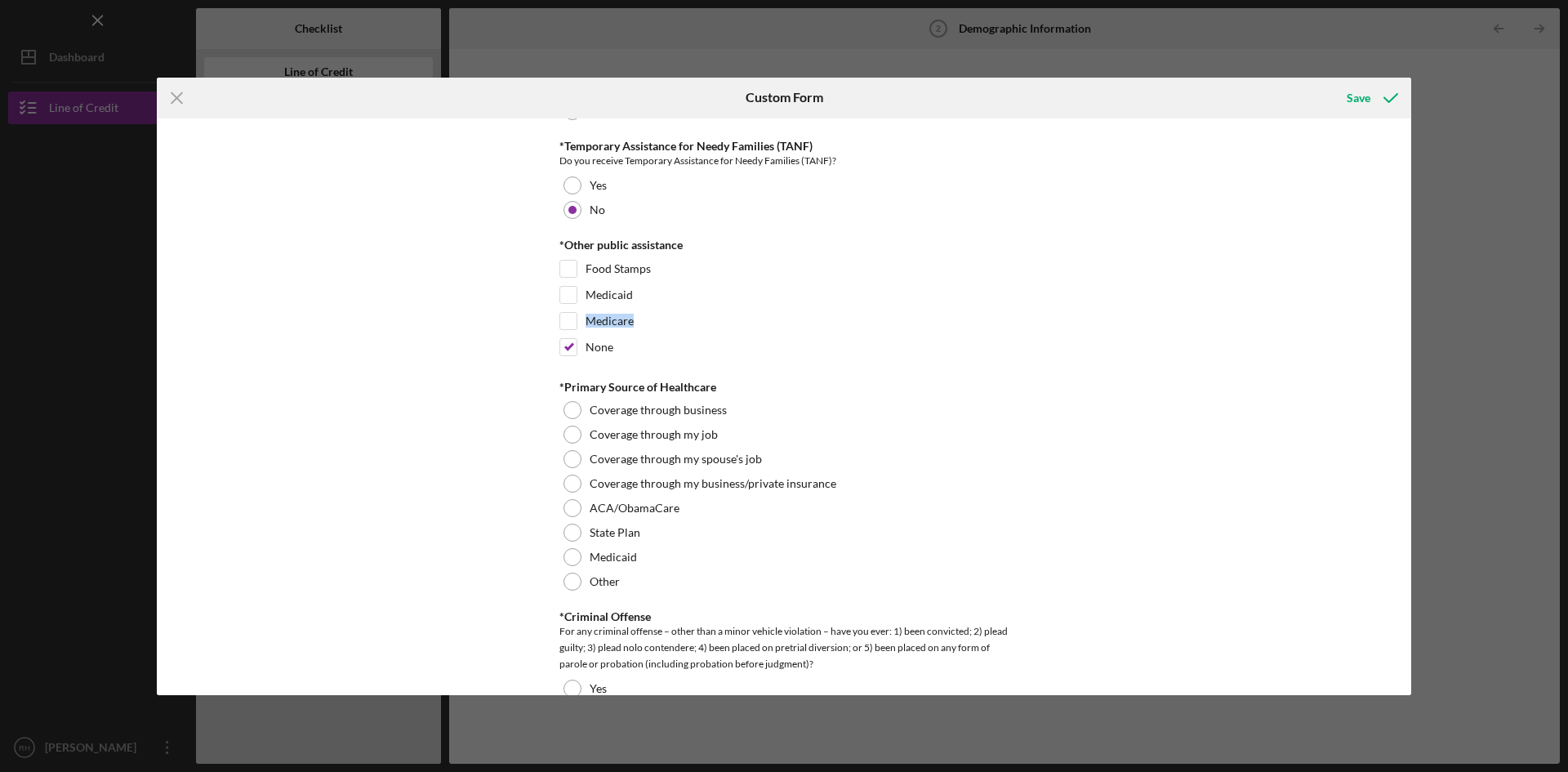
scroll to position [2520, 0]
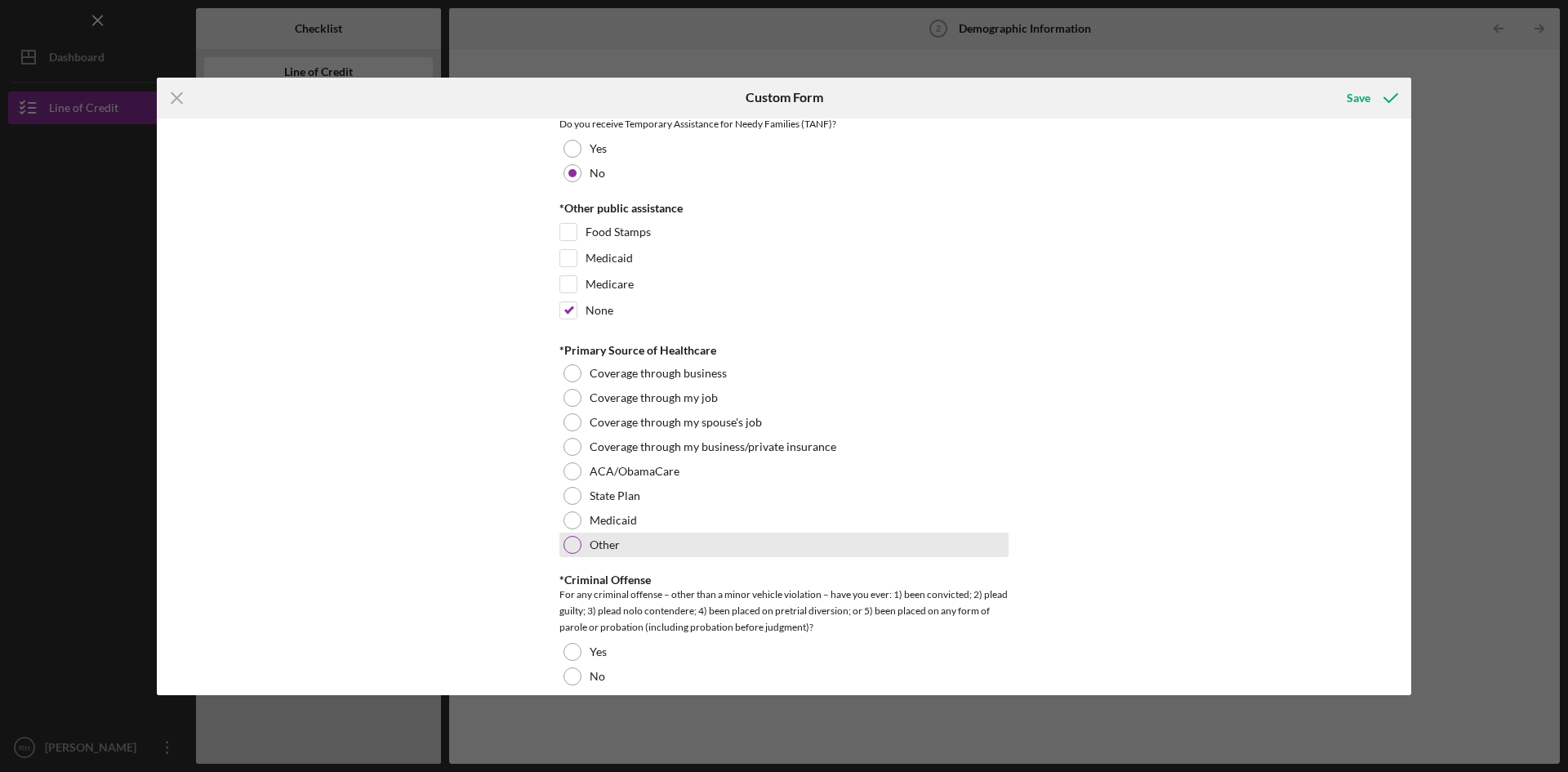
click at [574, 542] on div at bounding box center [573, 545] width 18 height 18
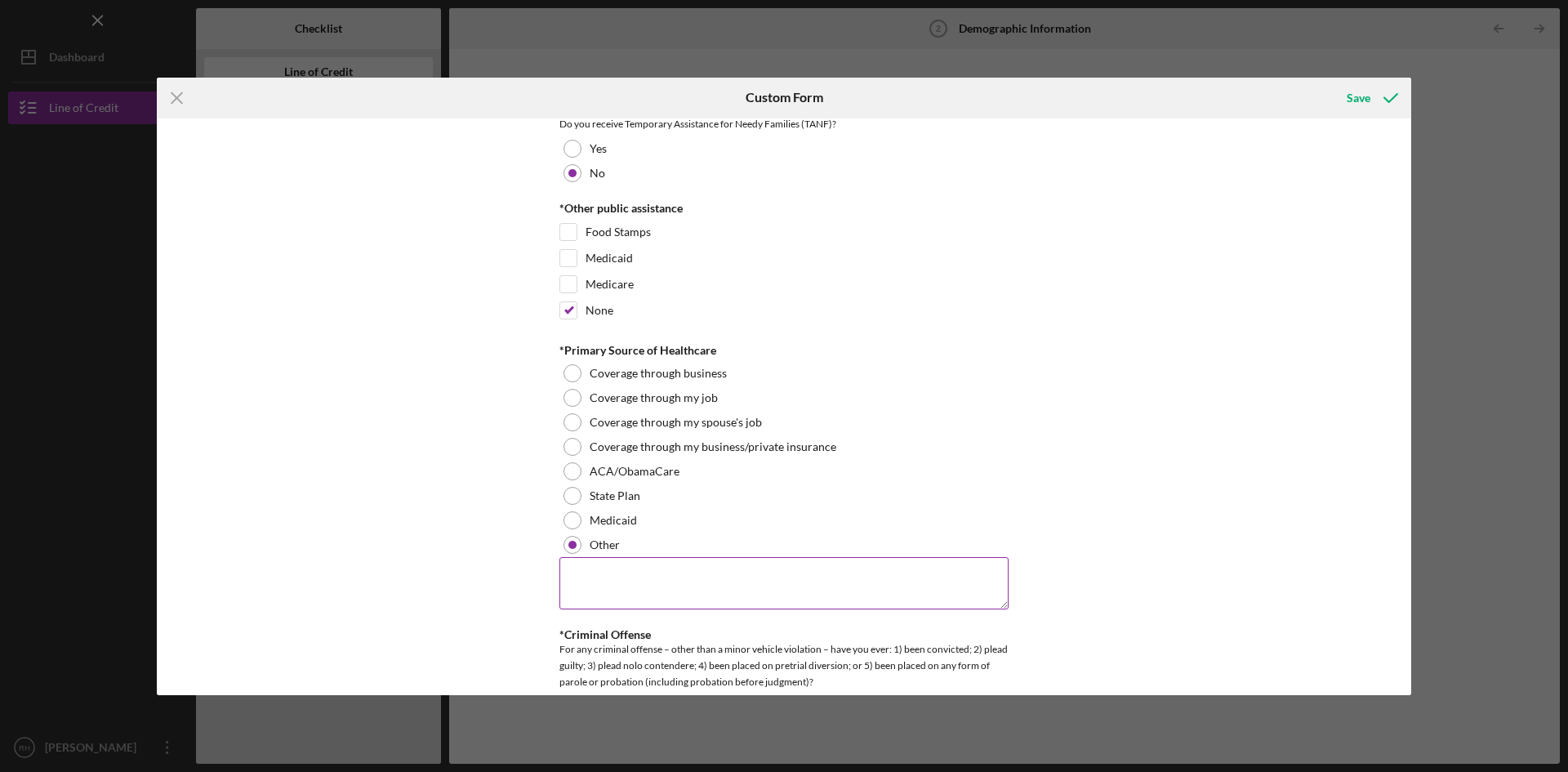
click at [752, 563] on textarea at bounding box center [784, 583] width 449 height 53
type textarea "Anthem Advantage"
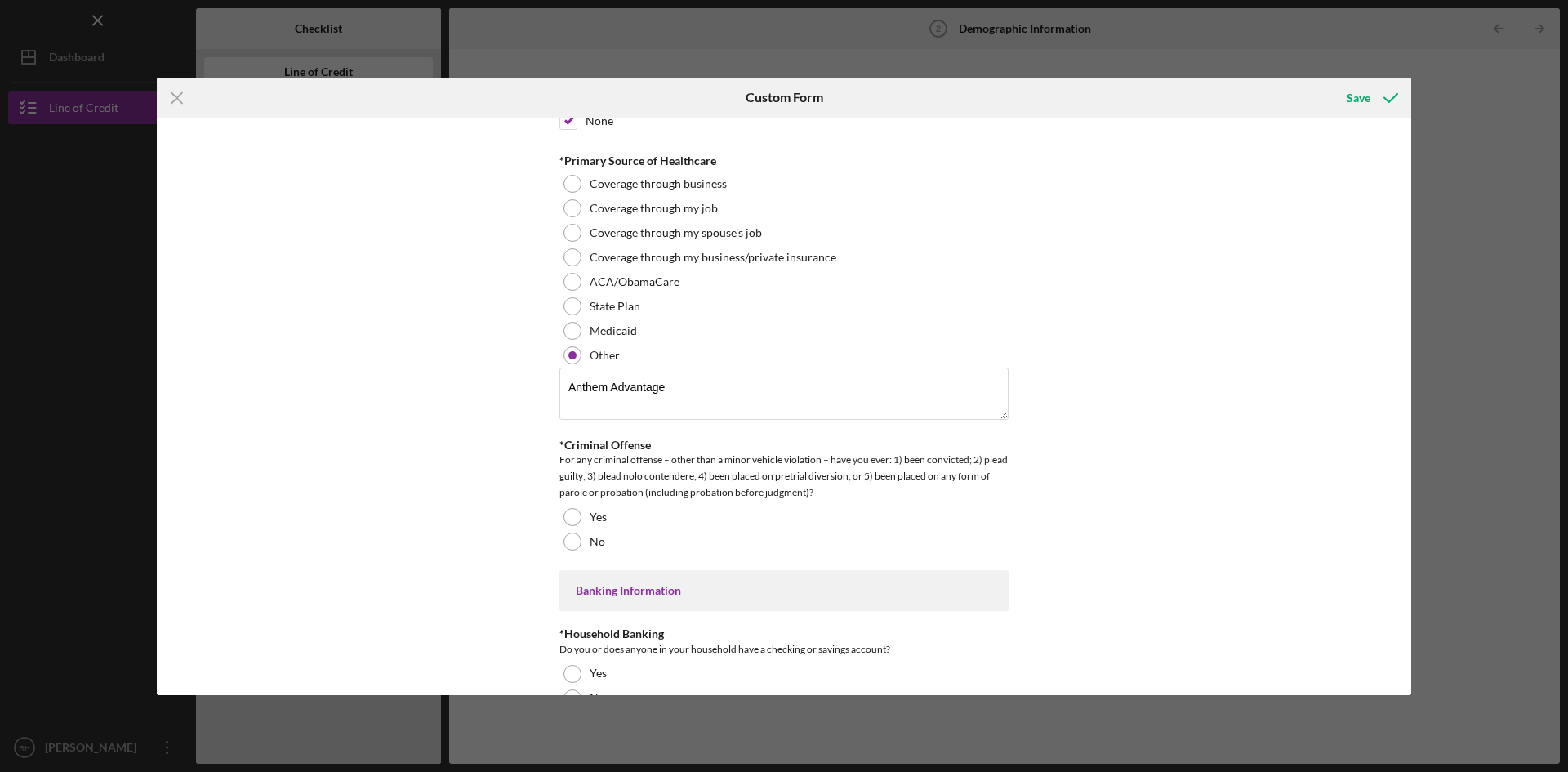
scroll to position [2756, 0]
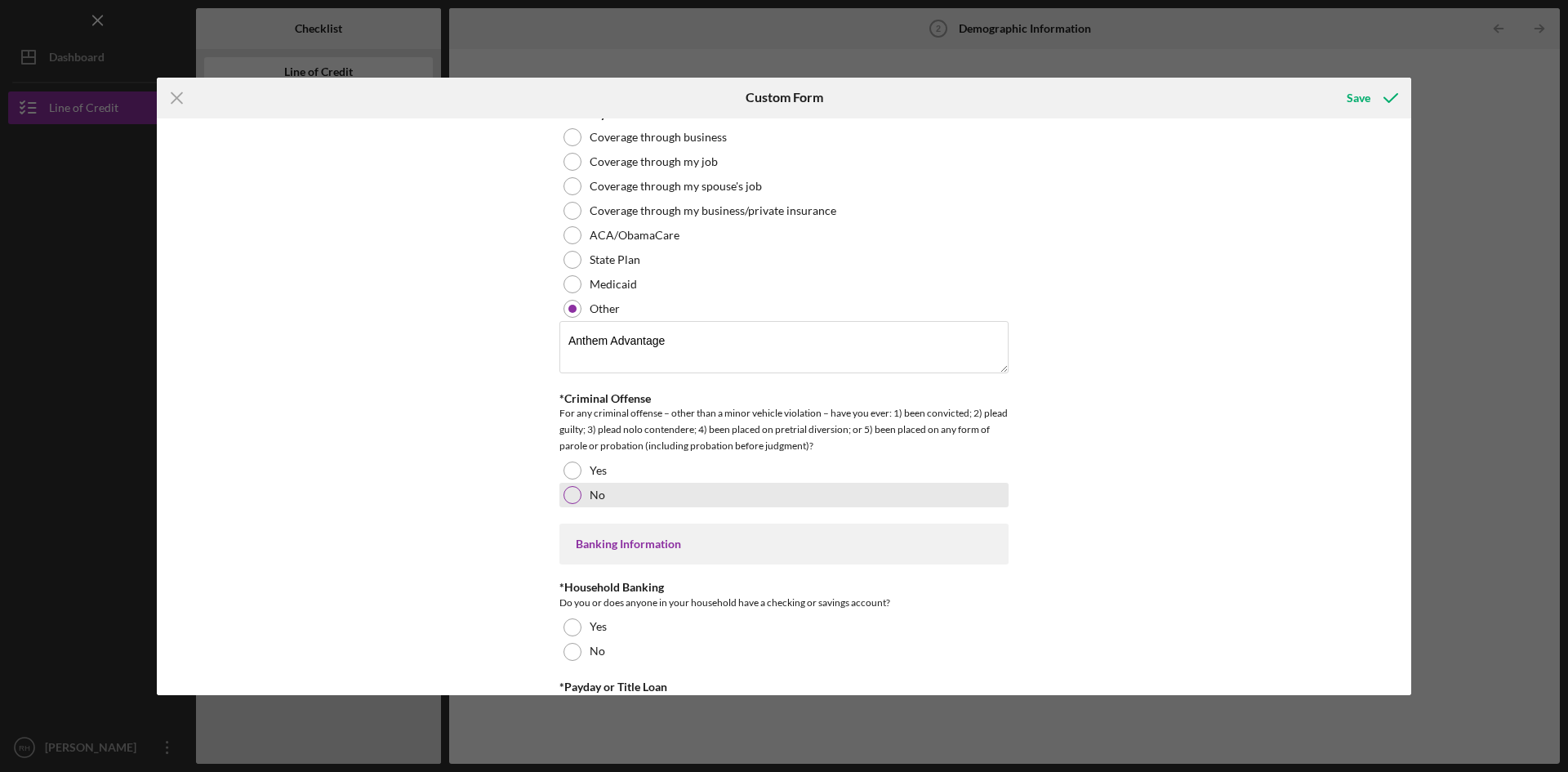
click at [570, 491] on div at bounding box center [573, 495] width 18 height 18
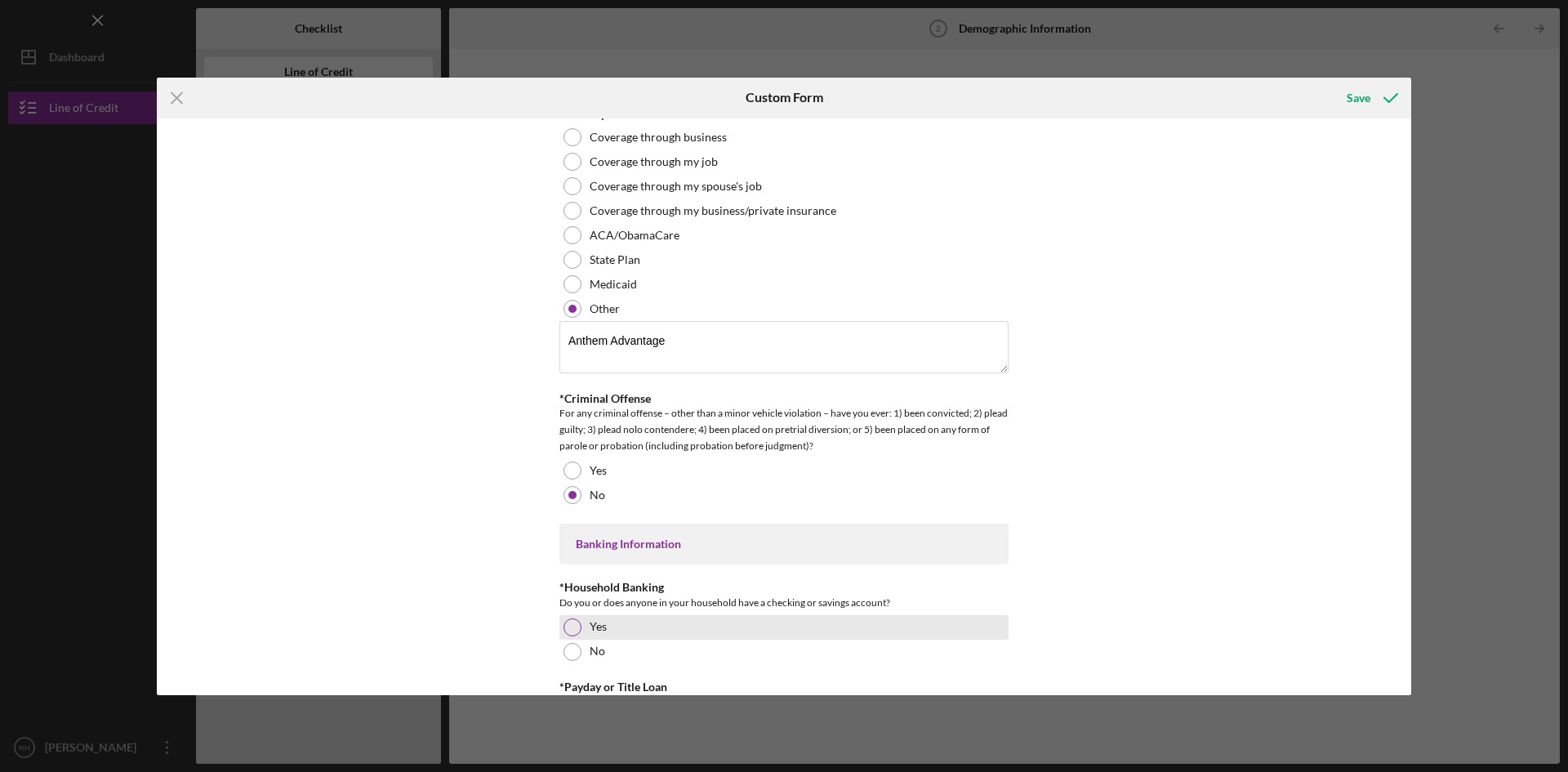
click at [570, 619] on div at bounding box center [573, 628] width 18 height 18
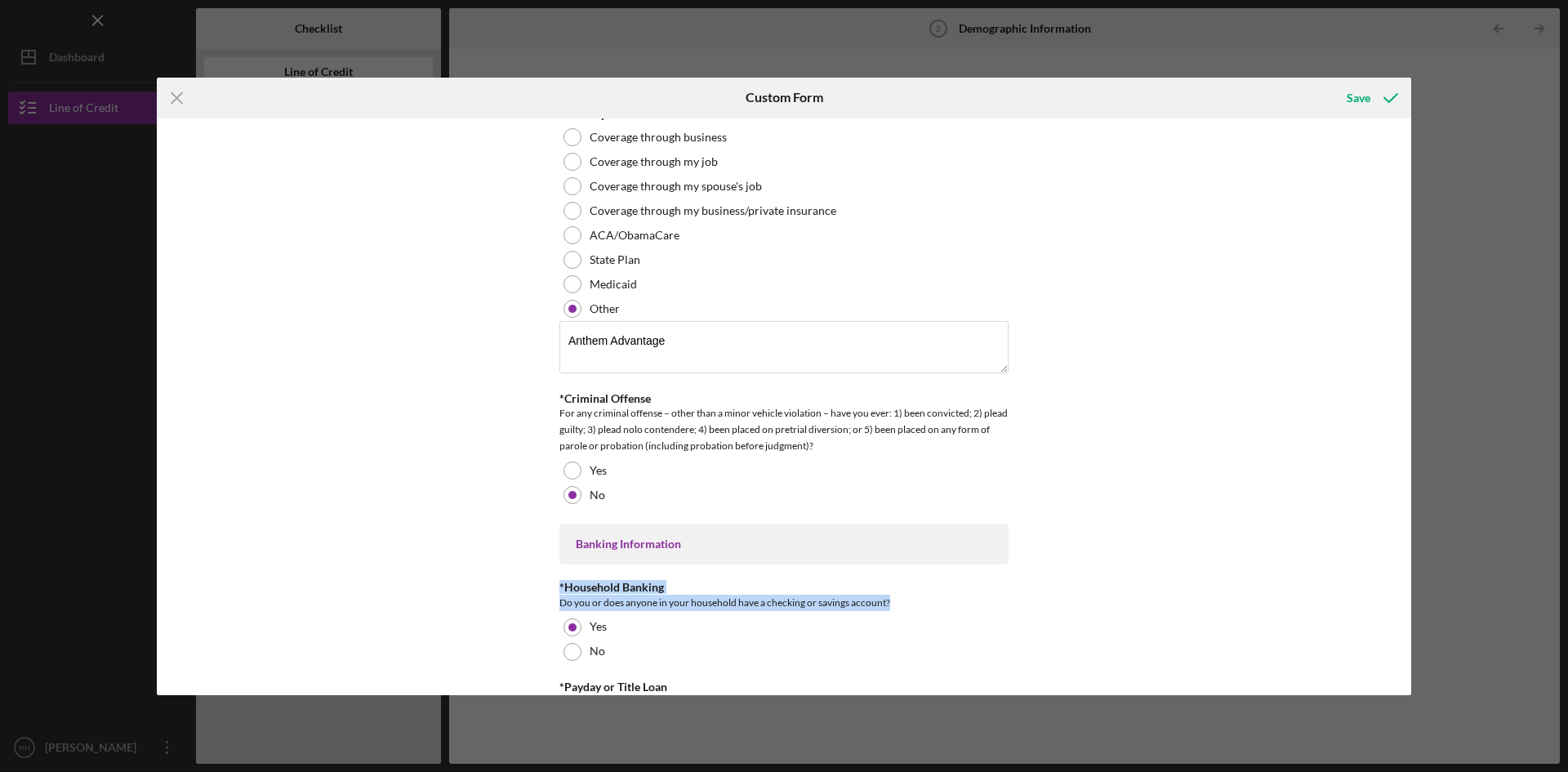
drag, startPoint x: 1405, startPoint y: 559, endPoint x: 1408, endPoint y: 608, distance: 49.1
click at [1408, 608] on div "Demographic Information *Gender [DEMOGRAPHIC_DATA] [DEMOGRAPHIC_DATA] [DEMOGRAP…" at bounding box center [784, 406] width 1255 height 577
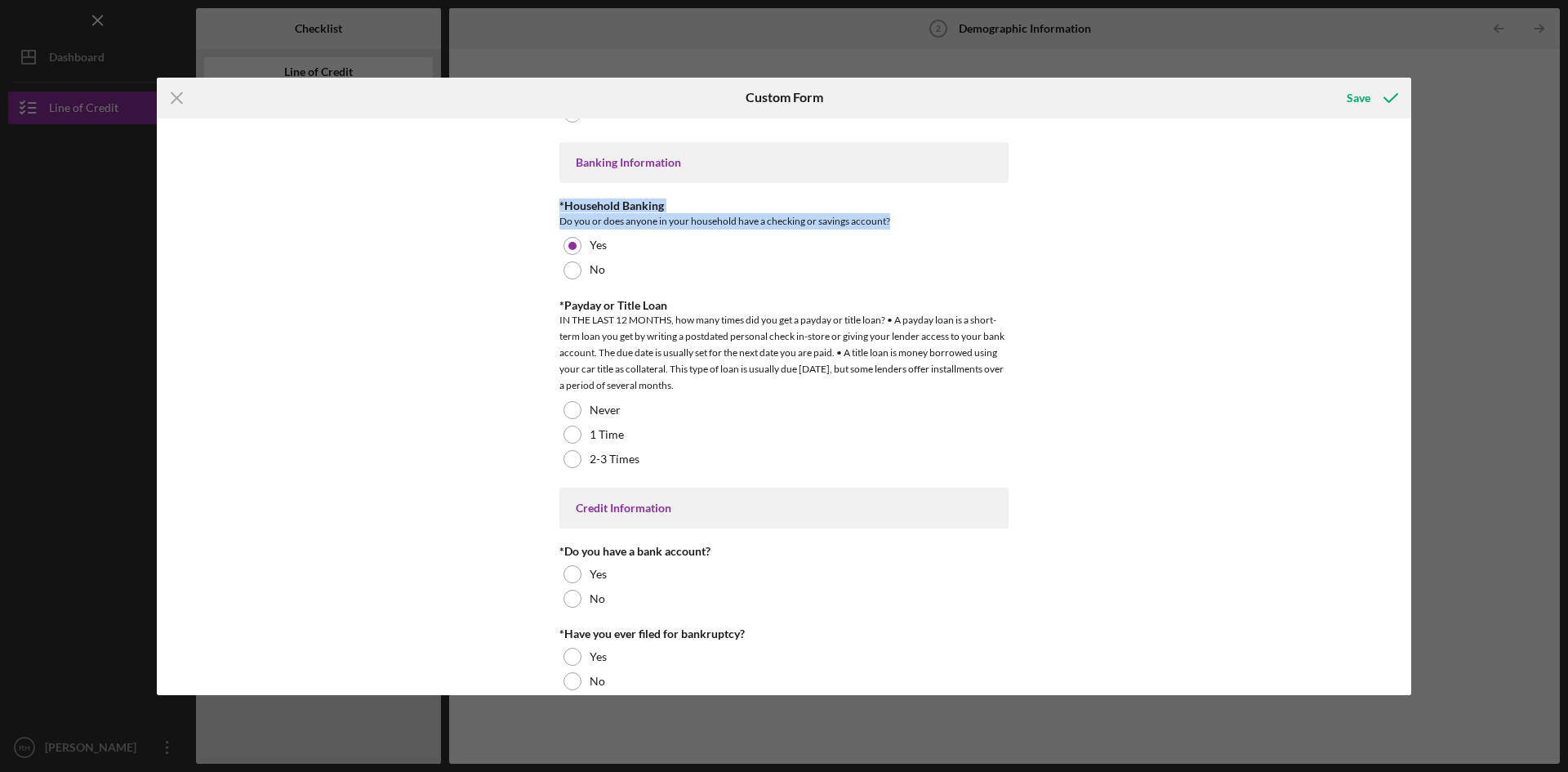
scroll to position [3148, 0]
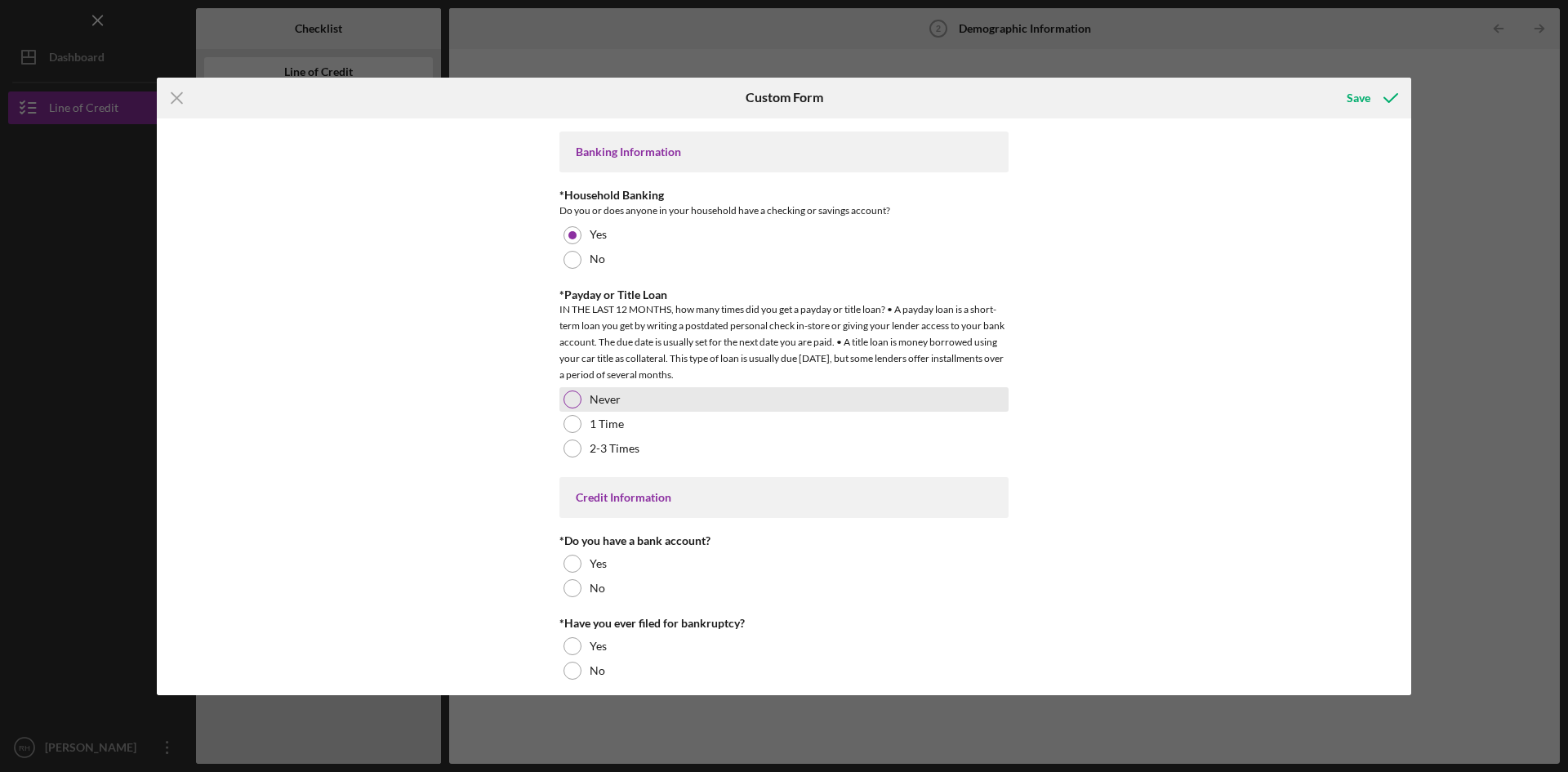
click at [574, 397] on div at bounding box center [573, 400] width 18 height 18
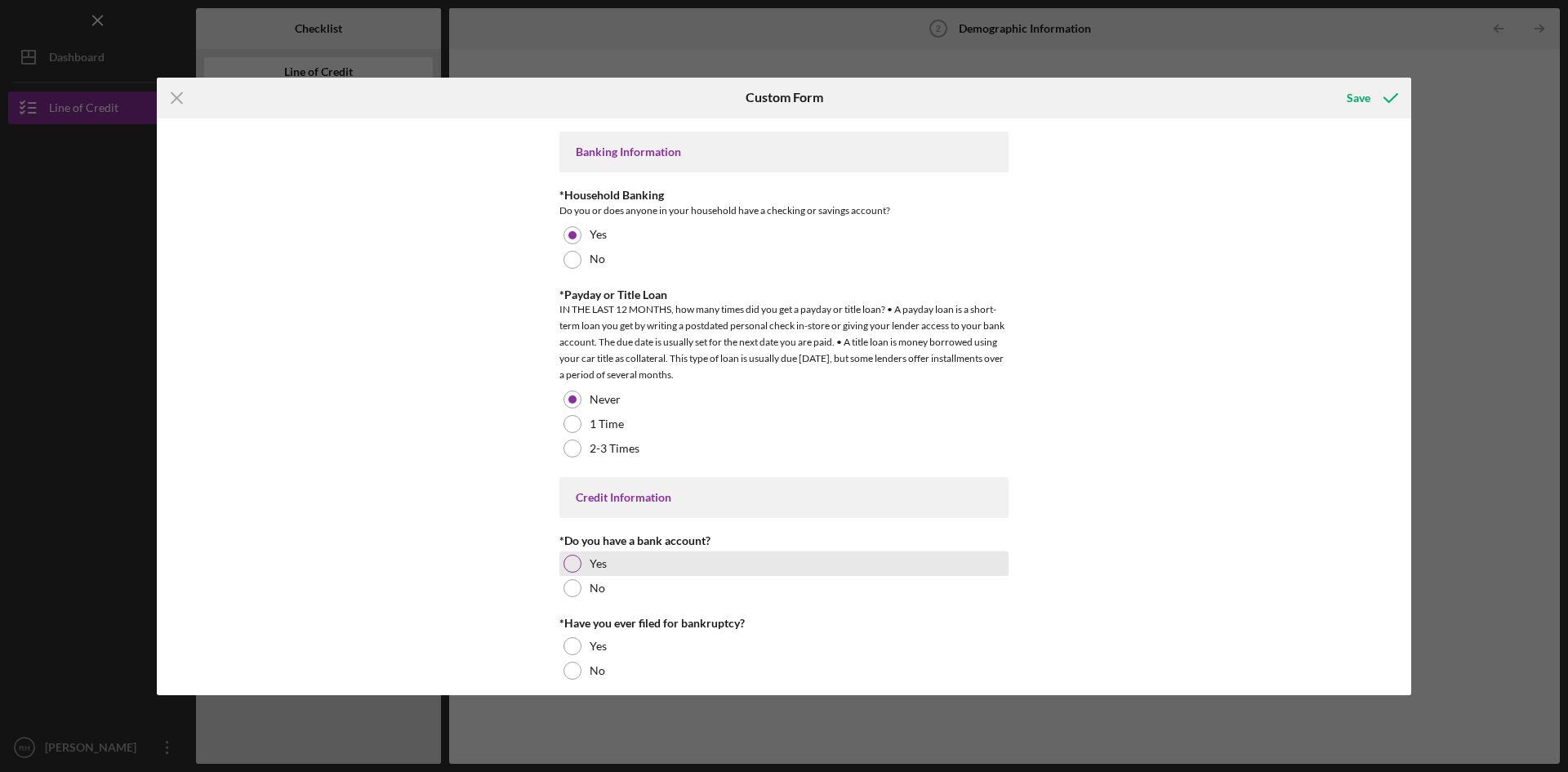
click at [574, 556] on div at bounding box center [573, 564] width 18 height 18
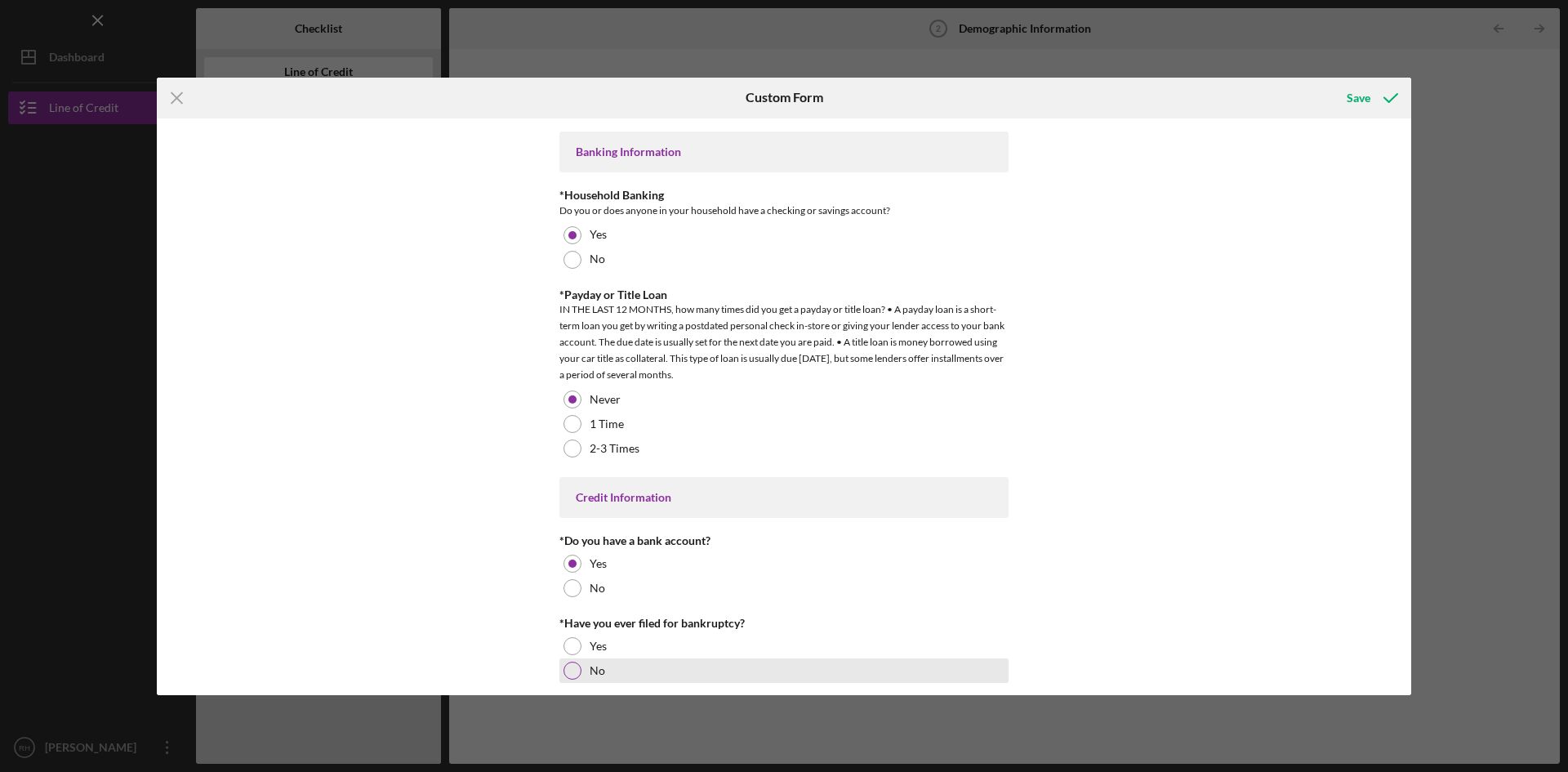
click at [574, 668] on div at bounding box center [573, 670] width 18 height 18
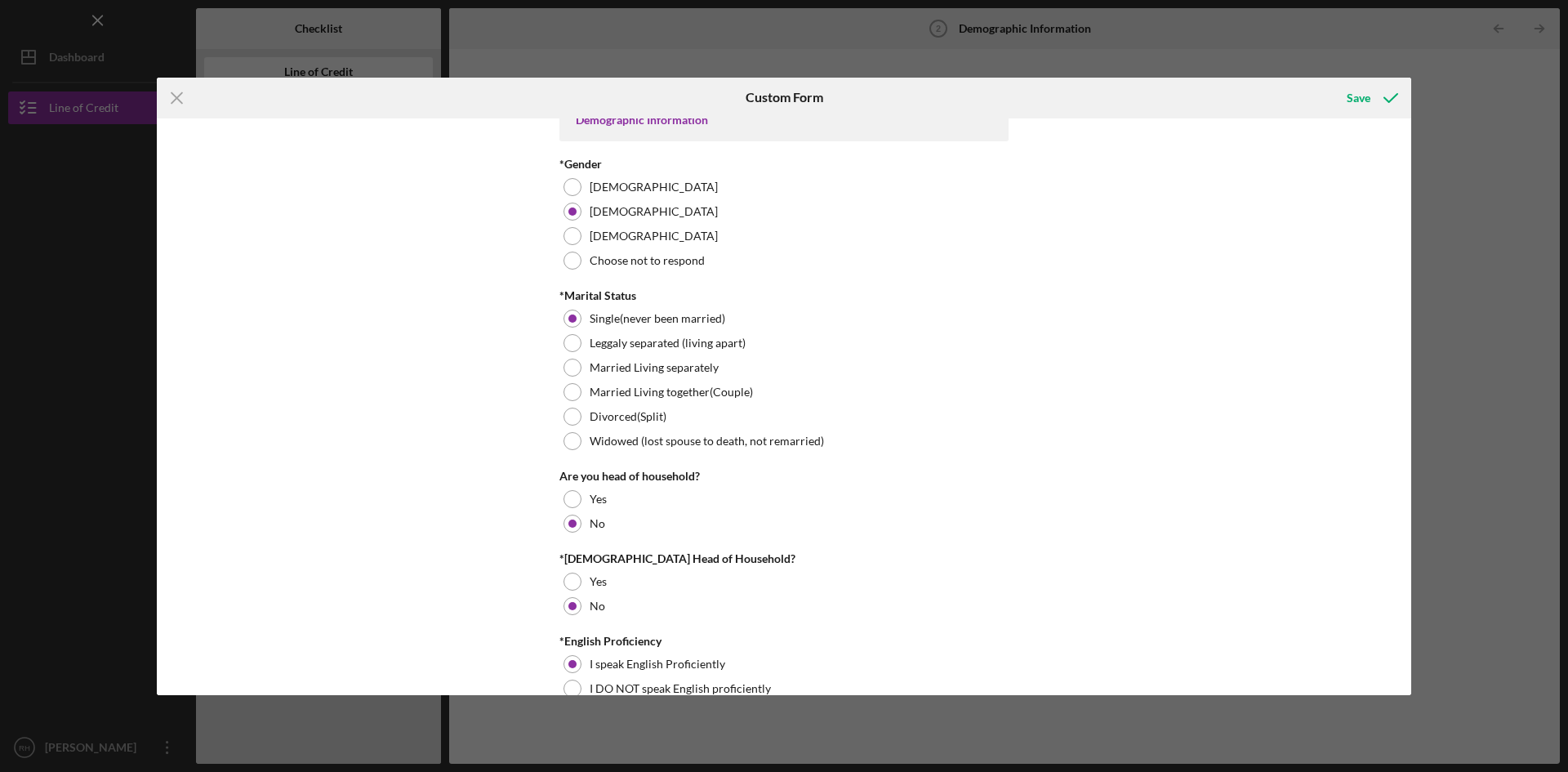
scroll to position [0, 0]
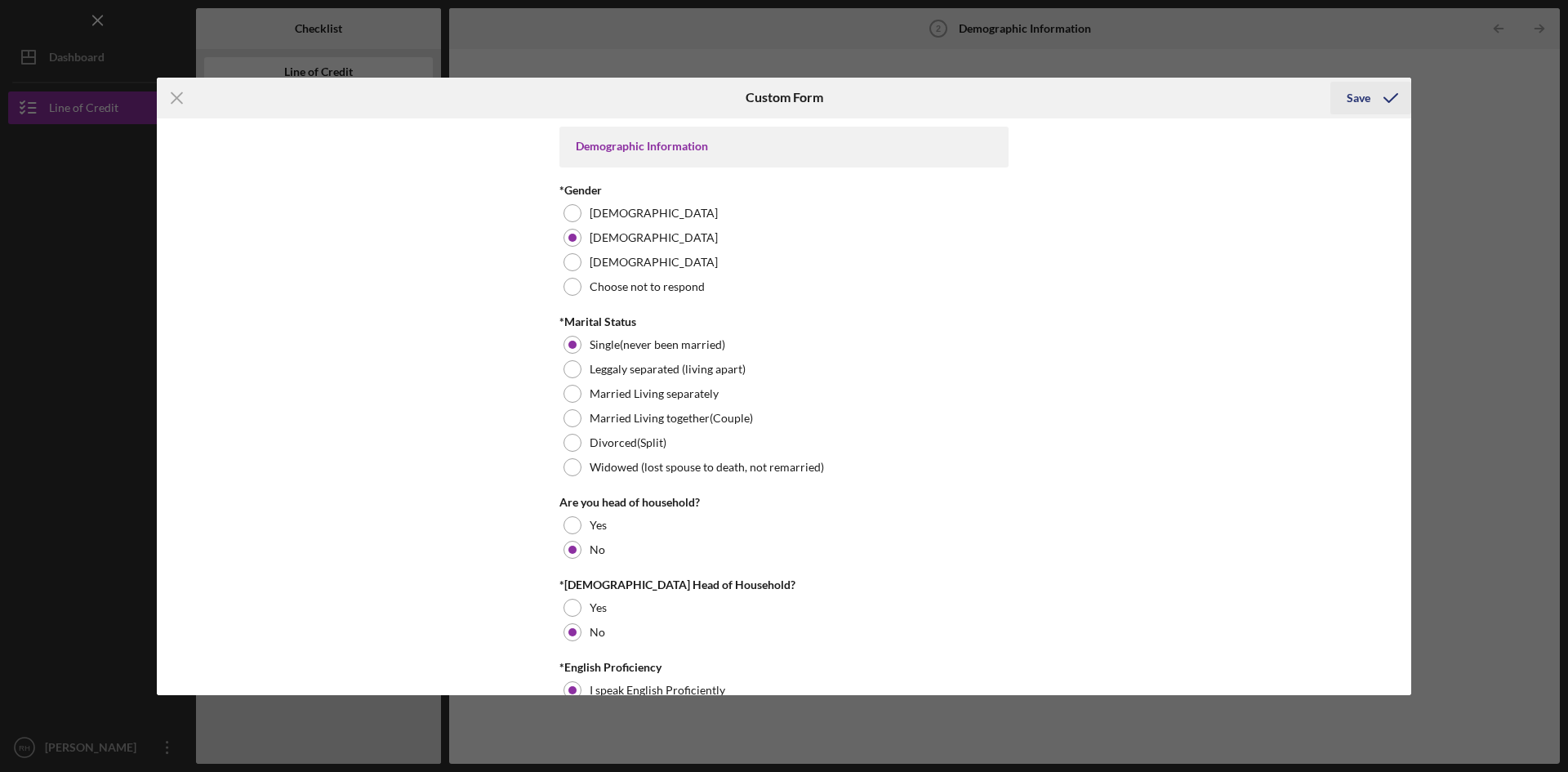
click at [1346, 91] on button "Save" at bounding box center [1371, 98] width 81 height 33
click at [177, 103] on icon "Icon/Menu Close" at bounding box center [177, 98] width 41 height 41
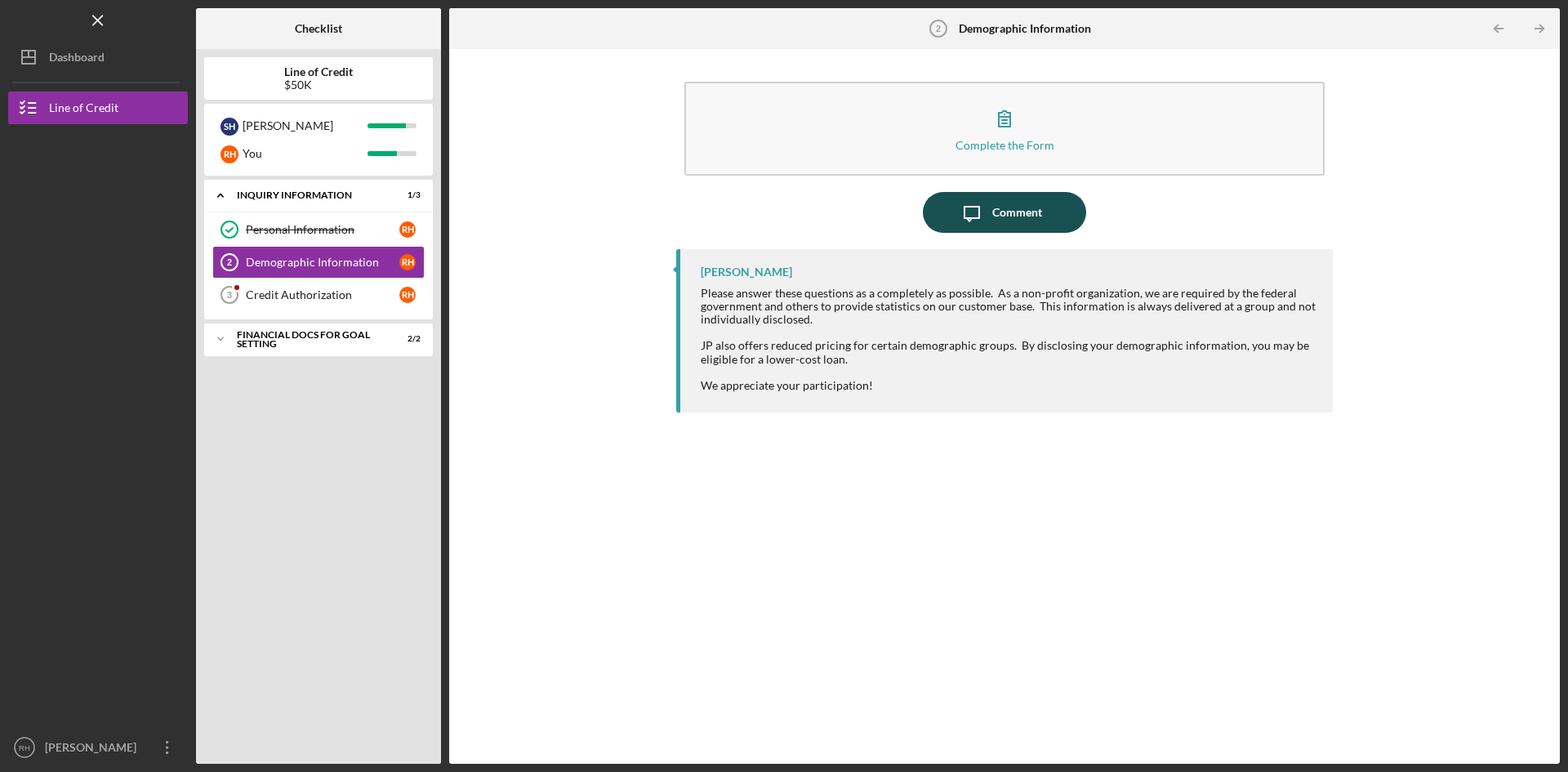
click at [999, 216] on div "Comment" at bounding box center [1017, 212] width 50 height 41
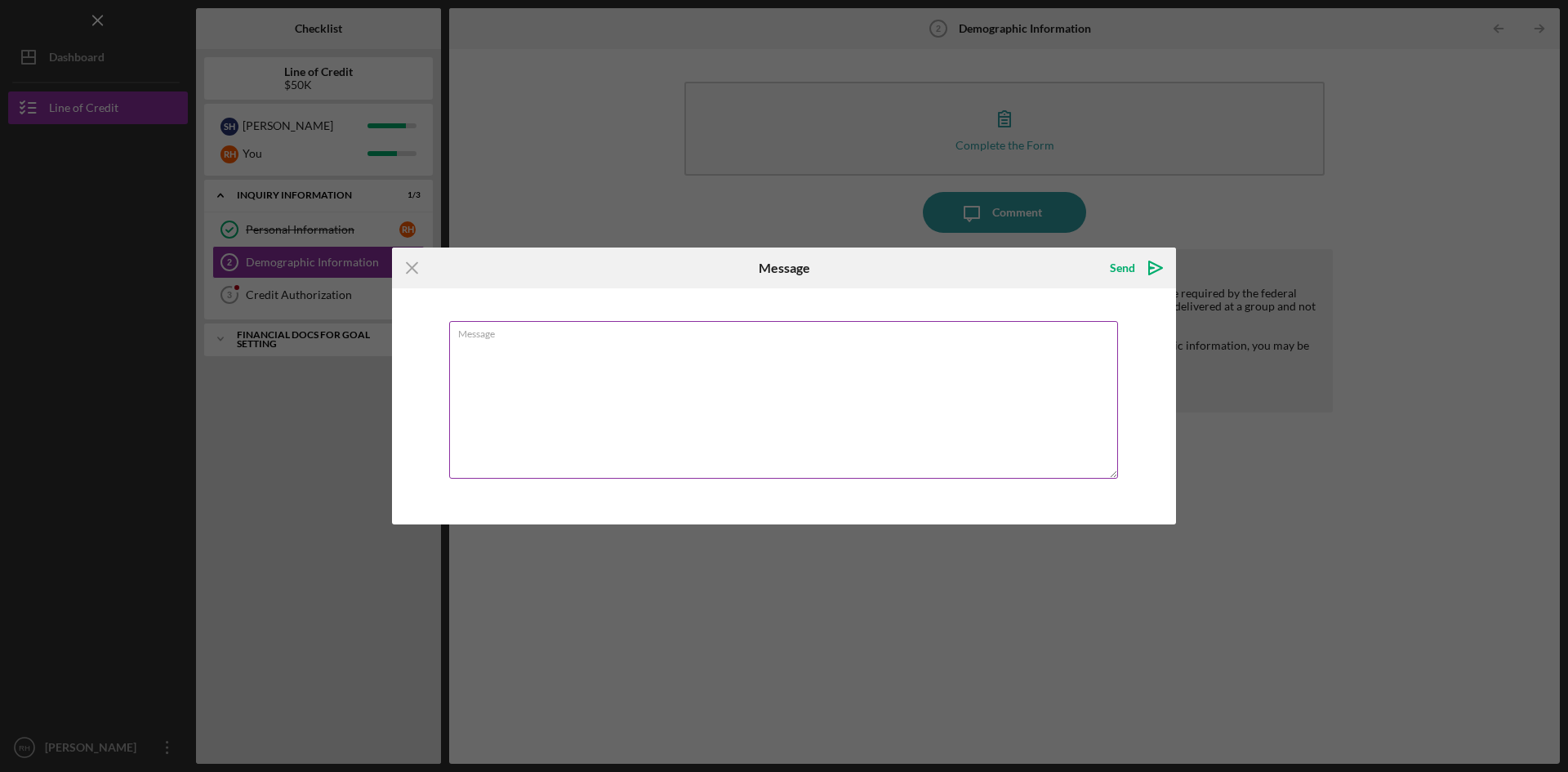
drag, startPoint x: 491, startPoint y: 347, endPoint x: 557, endPoint y: 361, distance: 67.5
click at [491, 348] on textarea "Message" at bounding box center [783, 400] width 669 height 158
type textarea "I have just completed the demographic form. Thank you [PERSON_NAME]"
click at [1127, 269] on div "Send" at bounding box center [1122, 268] width 25 height 33
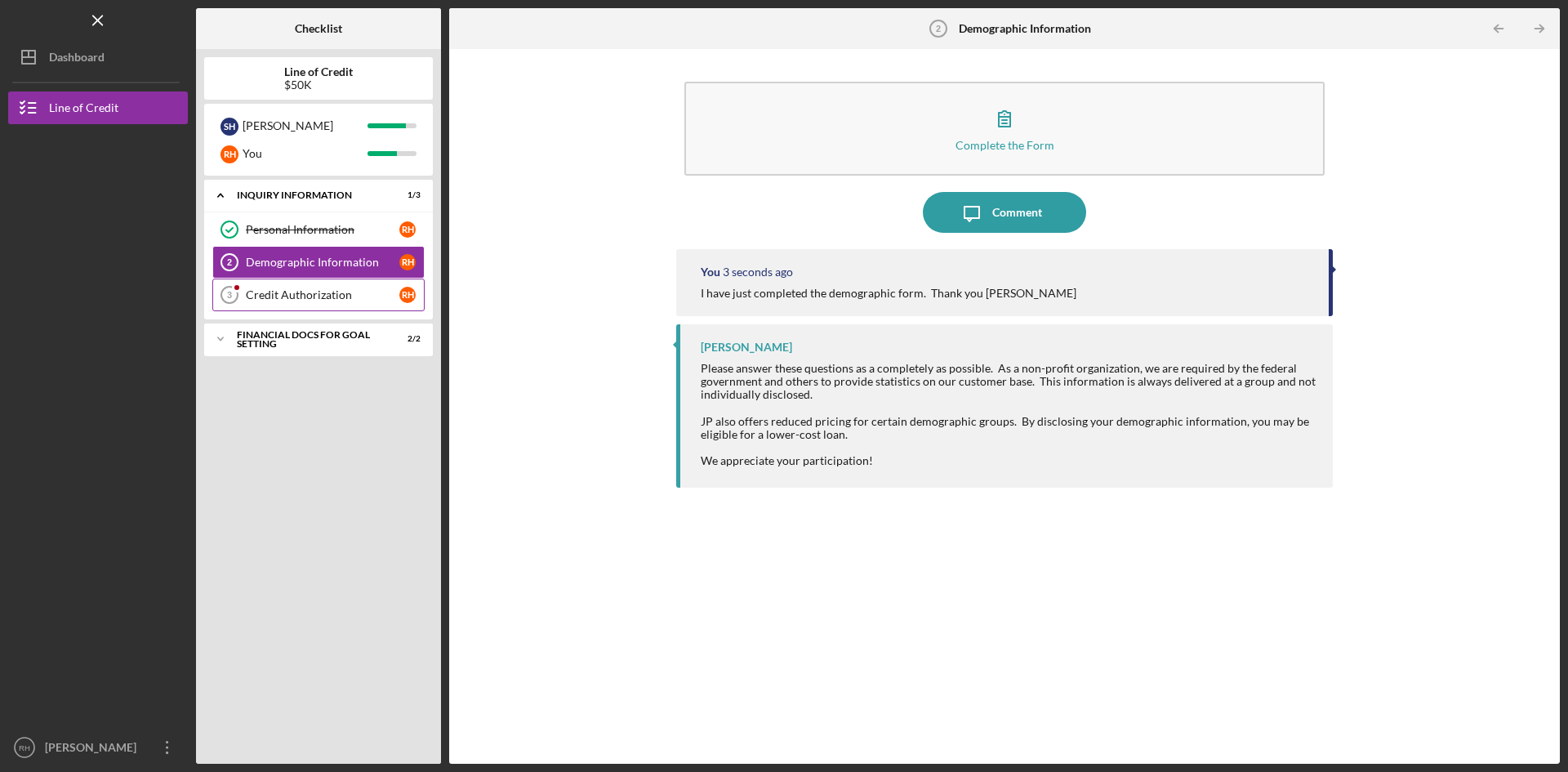
click at [302, 292] on div "Credit Authorization" at bounding box center [322, 295] width 153 height 13
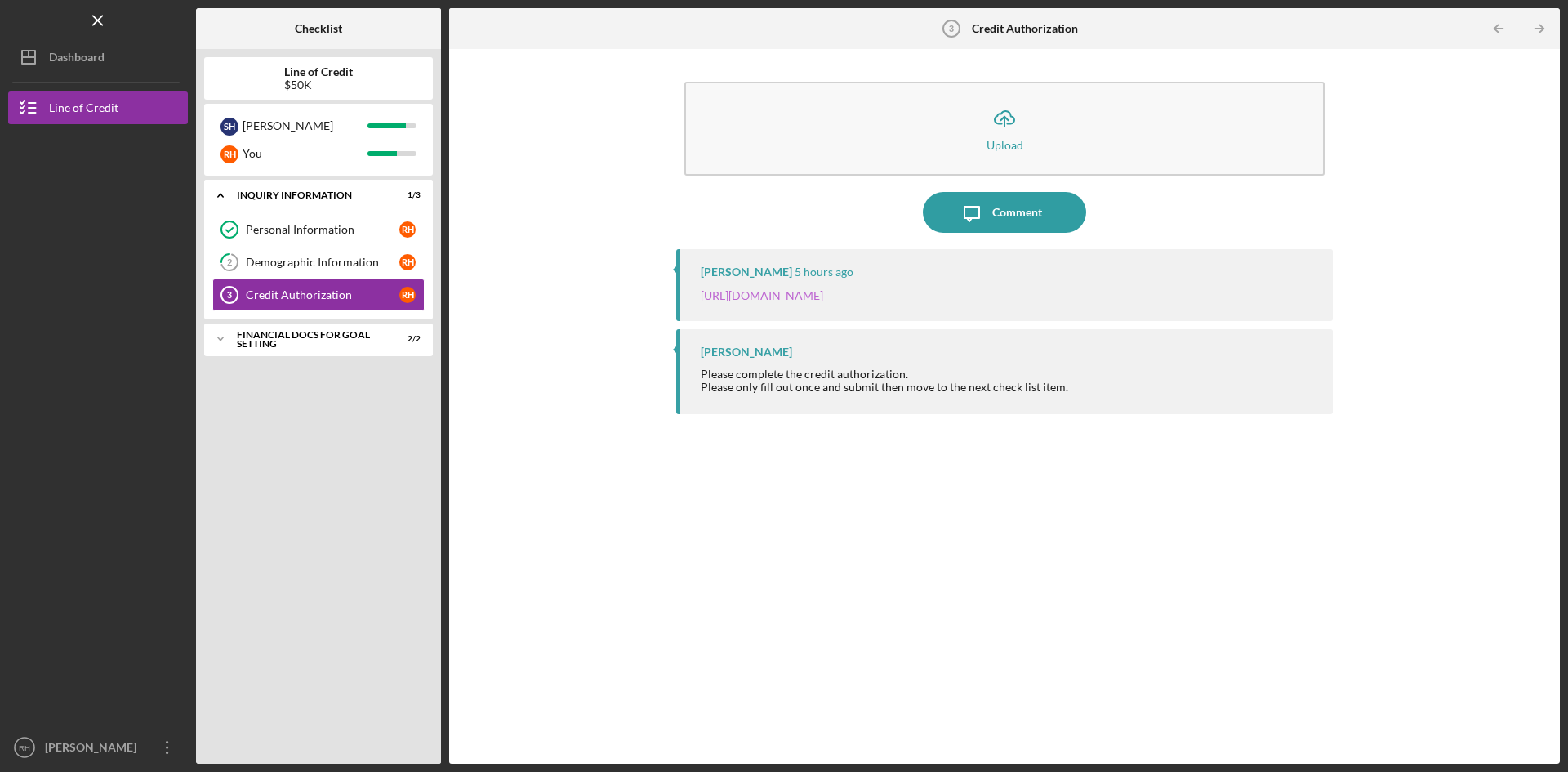
click at [823, 296] on link "[URL][DOMAIN_NAME]" at bounding box center [761, 295] width 122 height 14
click at [292, 340] on div "Financial Docs for Goal Setting" at bounding box center [325, 339] width 176 height 10
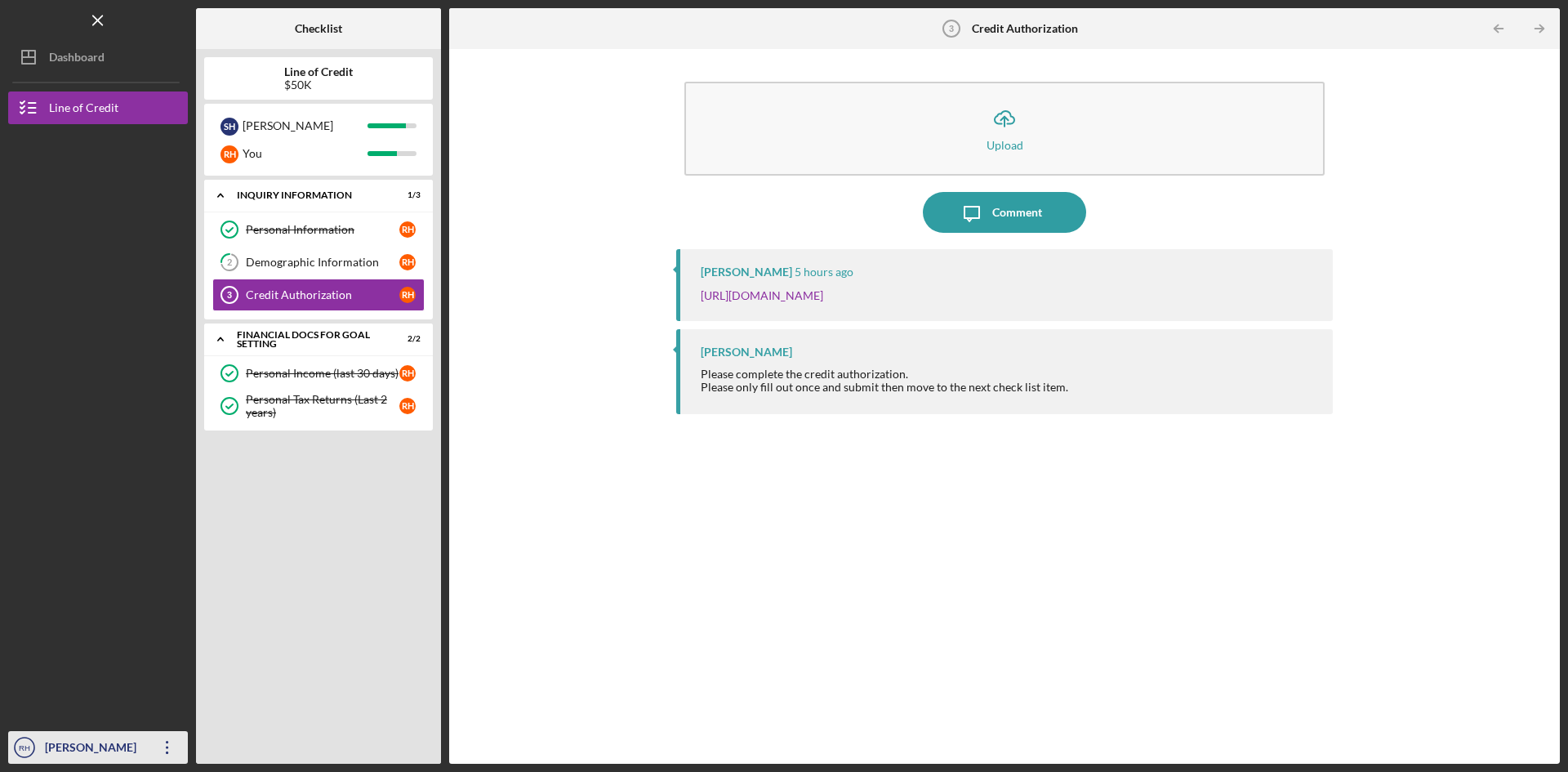
click at [121, 743] on div "[PERSON_NAME]" at bounding box center [94, 749] width 106 height 37
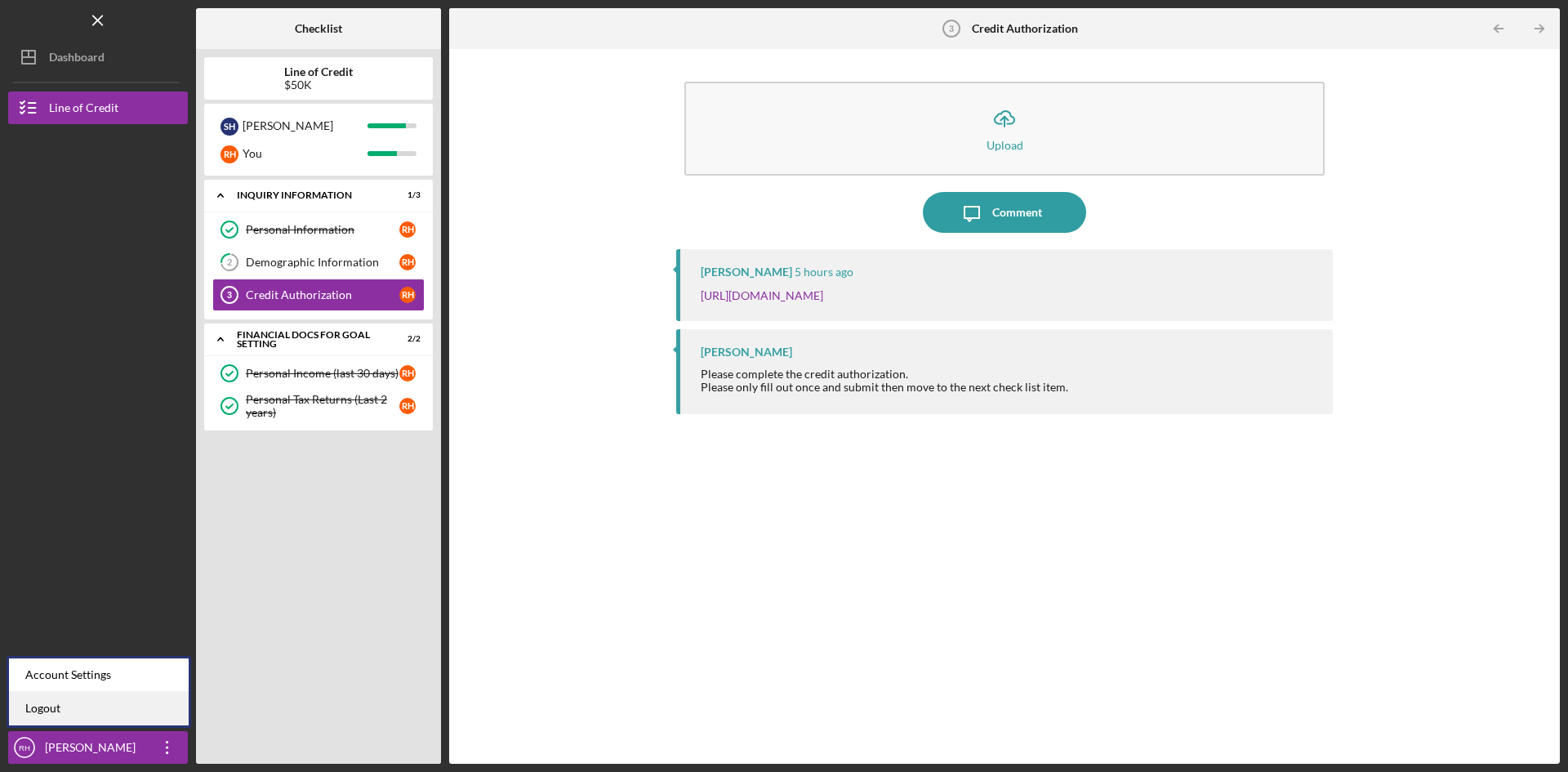
click at [40, 706] on link "Logout" at bounding box center [98, 708] width 180 height 34
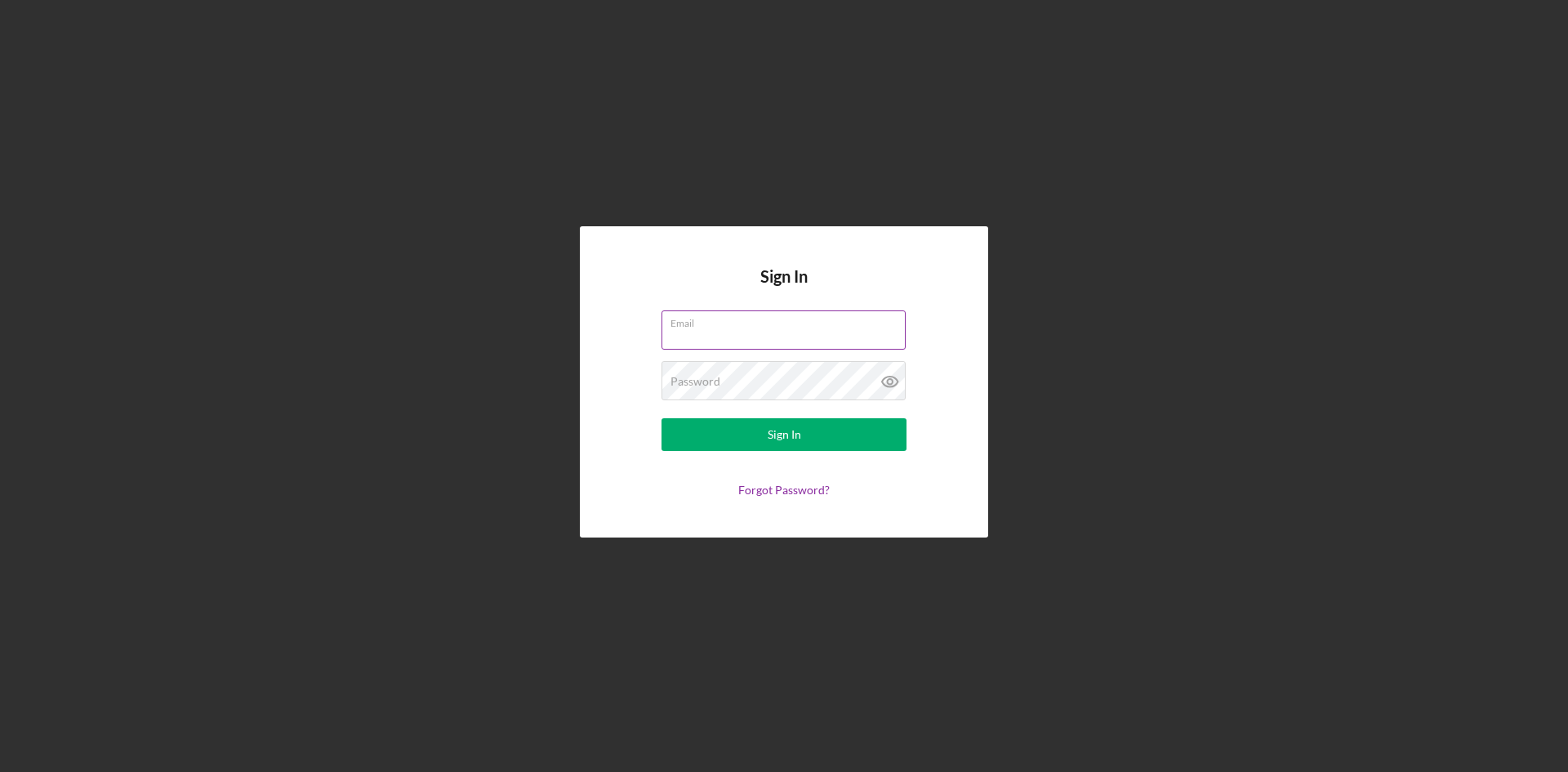
drag, startPoint x: 716, startPoint y: 330, endPoint x: 720, endPoint y: 321, distance: 9.8
click at [720, 321] on div "Email" at bounding box center [784, 331] width 245 height 41
type input "SHRBuildersllc@yahoo.com"
click at [785, 434] on div "Sign In" at bounding box center [784, 435] width 34 height 33
